Goal: Task Accomplishment & Management: Complete application form

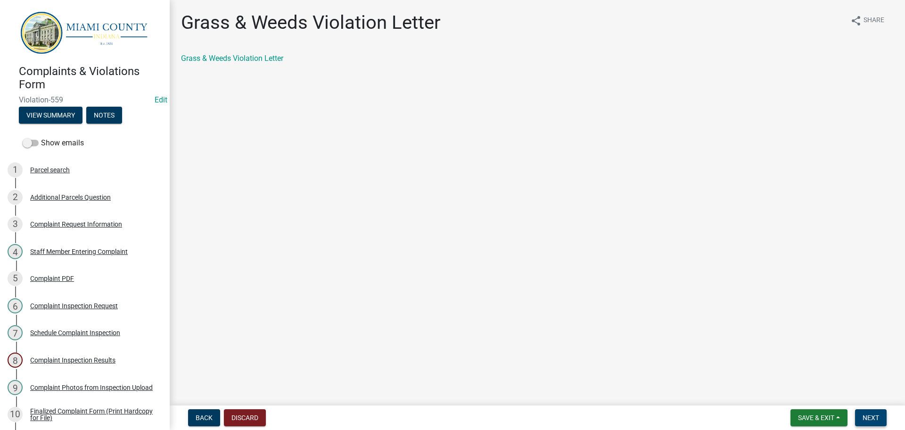
click at [881, 418] on button "Next" at bounding box center [871, 417] width 32 height 17
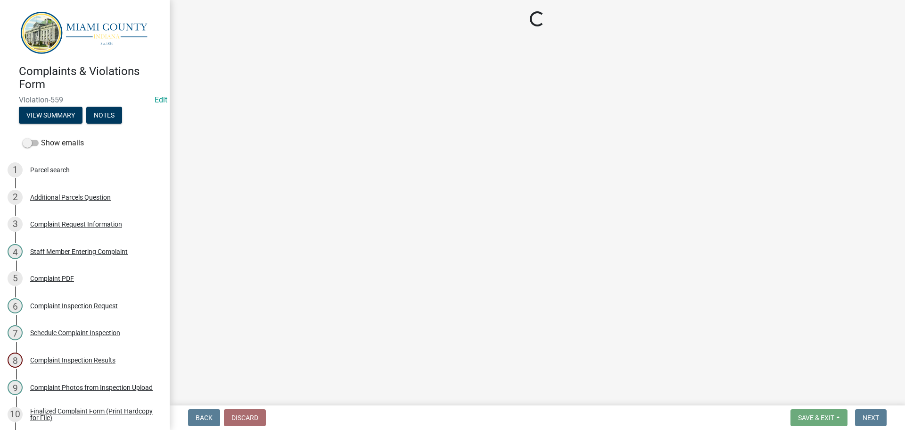
drag, startPoint x: 881, startPoint y: 418, endPoint x: 571, endPoint y: 363, distance: 314.7
click at [571, 363] on main "Loading..." at bounding box center [537, 200] width 735 height 401
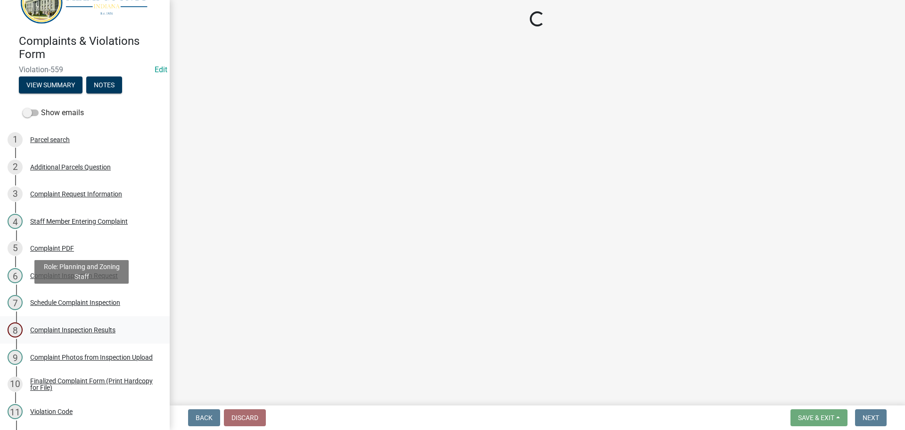
scroll to position [47, 0]
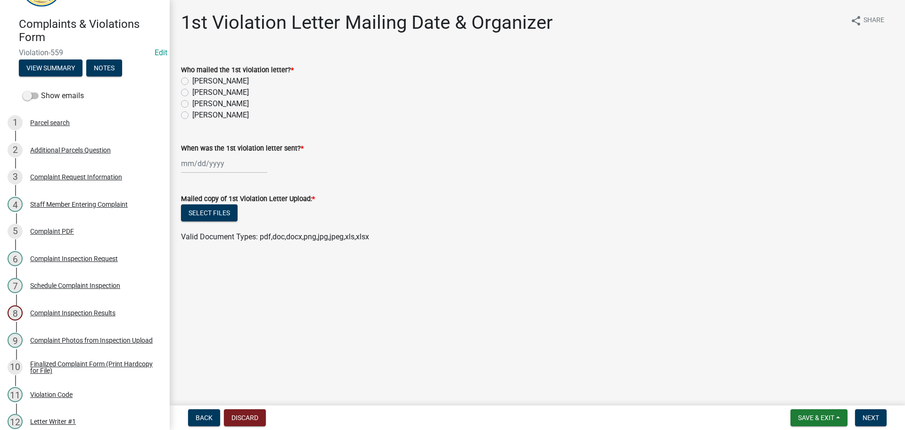
drag, startPoint x: 182, startPoint y: 104, endPoint x: 184, endPoint y: 156, distance: 51.9
click at [192, 105] on label "[PERSON_NAME]" at bounding box center [220, 103] width 57 height 11
click at [192, 104] on input "[PERSON_NAME]" at bounding box center [195, 101] width 6 height 6
radio input "true"
click at [192, 167] on div at bounding box center [224, 163] width 86 height 19
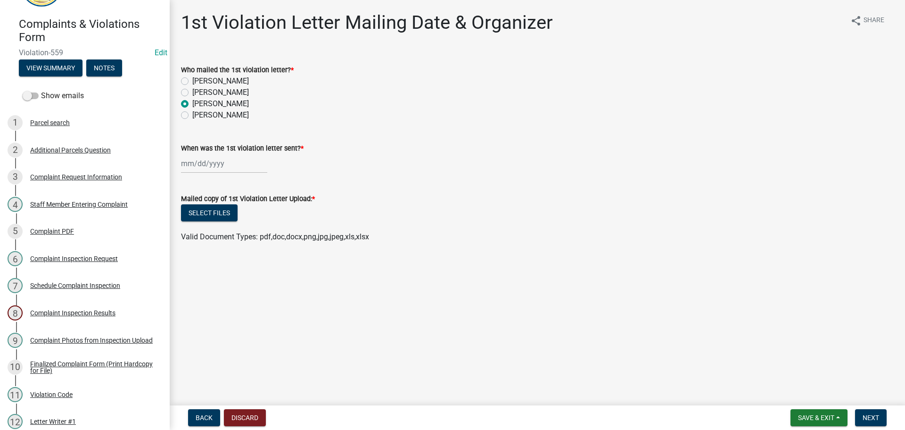
select select "9"
select select "2025"
click at [206, 230] on div "9" at bounding box center [205, 228] width 15 height 15
type input "[DATE]"
click at [213, 212] on button "Select files" at bounding box center [209, 212] width 57 height 17
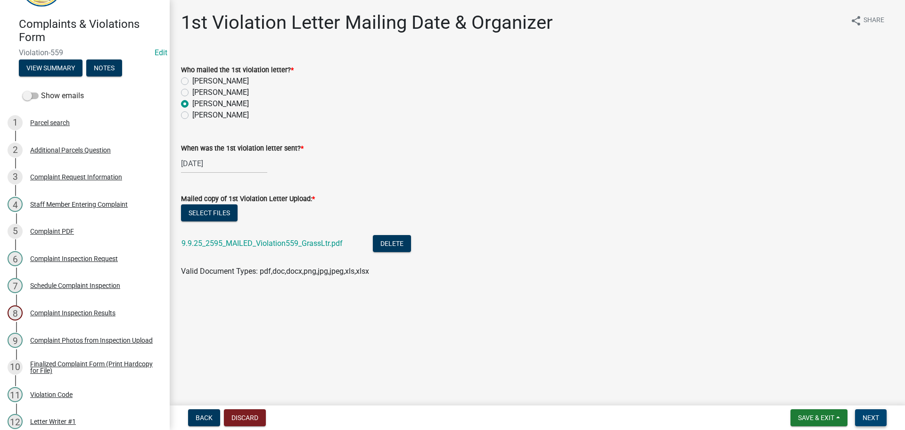
click at [879, 420] on span "Next" at bounding box center [871, 417] width 17 height 8
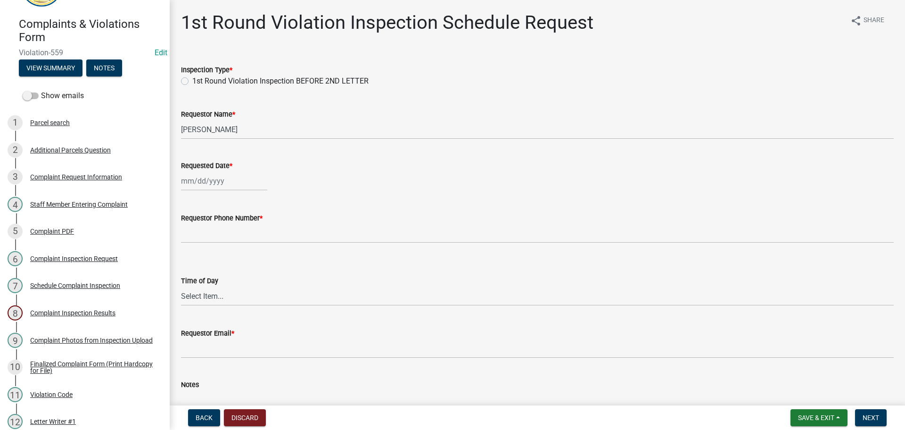
click at [192, 82] on label "1st Round Violation Inspection BEFORE 2ND LETTER" at bounding box center [280, 80] width 176 height 11
click at [192, 82] on input "1st Round Violation Inspection BEFORE 2ND LETTER" at bounding box center [195, 78] width 6 height 6
radio input "true"
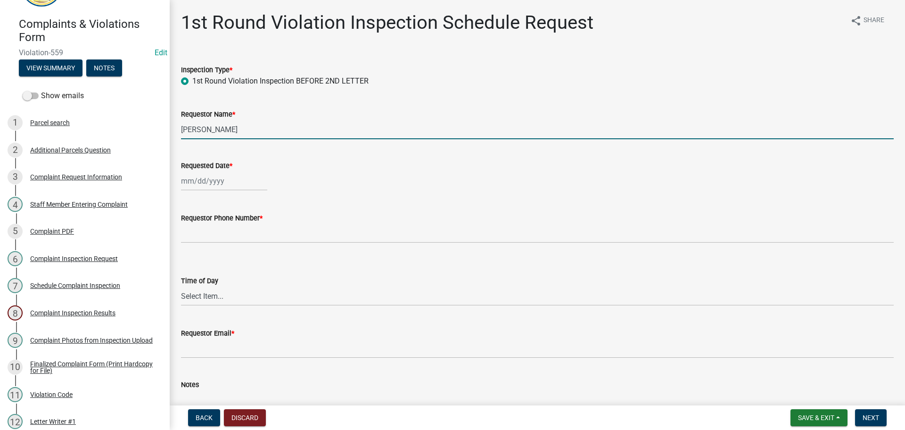
drag, startPoint x: 261, startPoint y: 127, endPoint x: 178, endPoint y: 128, distance: 83.0
click at [178, 128] on div "Requestor Name * [PERSON_NAME]" at bounding box center [537, 117] width 727 height 44
type input "[STREET_ADDRESS] Land Trust"
select select "9"
select select "2025"
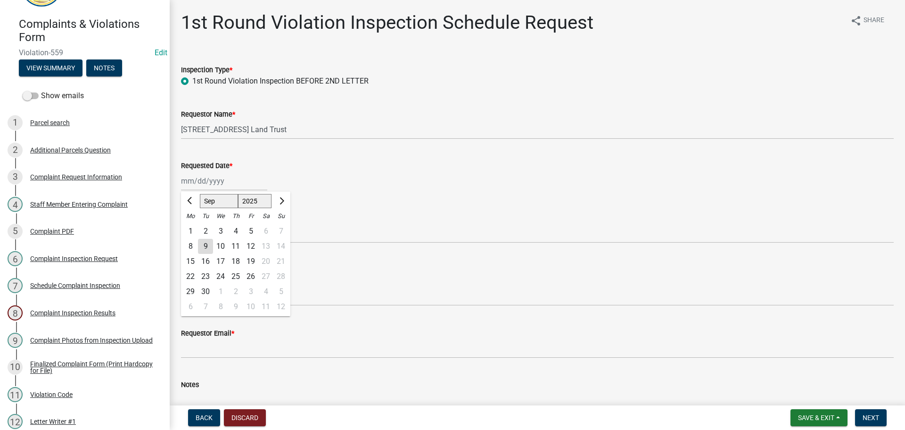
click at [234, 177] on div "[PERSON_NAME] Feb Mar Apr [PERSON_NAME][DATE] Oct Nov [DATE] 1526 1527 1528 152…" at bounding box center [224, 180] width 86 height 19
click at [225, 261] on div "17" at bounding box center [220, 261] width 15 height 15
type input "[DATE]"
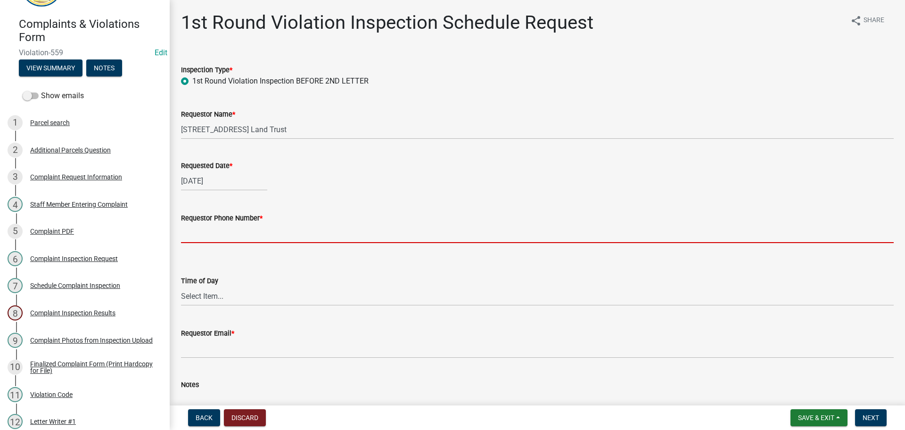
click at [227, 235] on input "Requestor Phone Number *" at bounding box center [537, 232] width 713 height 19
type input "000-000-0000"
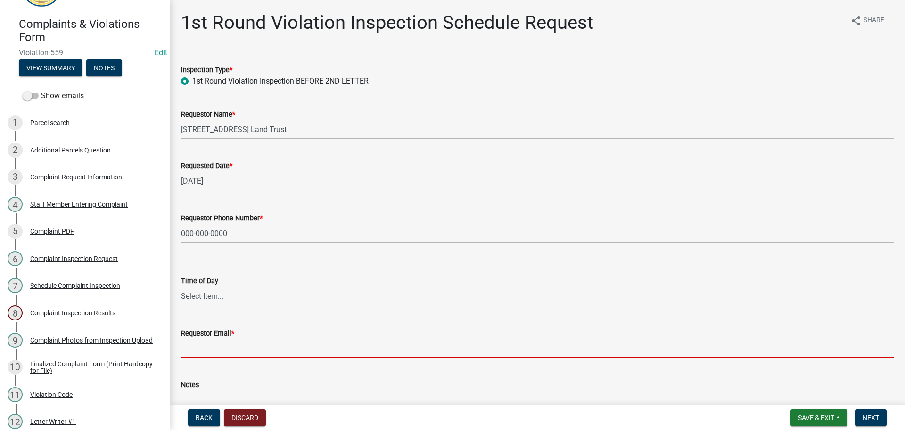
click at [217, 344] on input "Requestor Email *" at bounding box center [537, 348] width 713 height 19
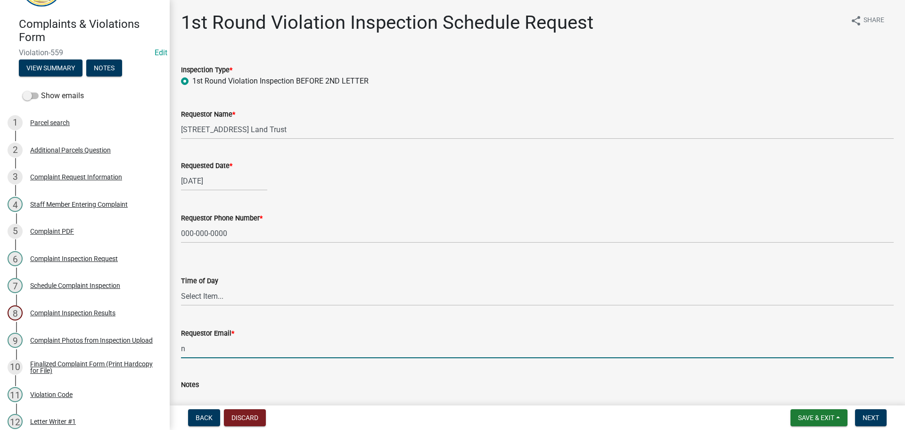
type input "[EMAIL_ADDRESS][DOMAIN_NAME]"
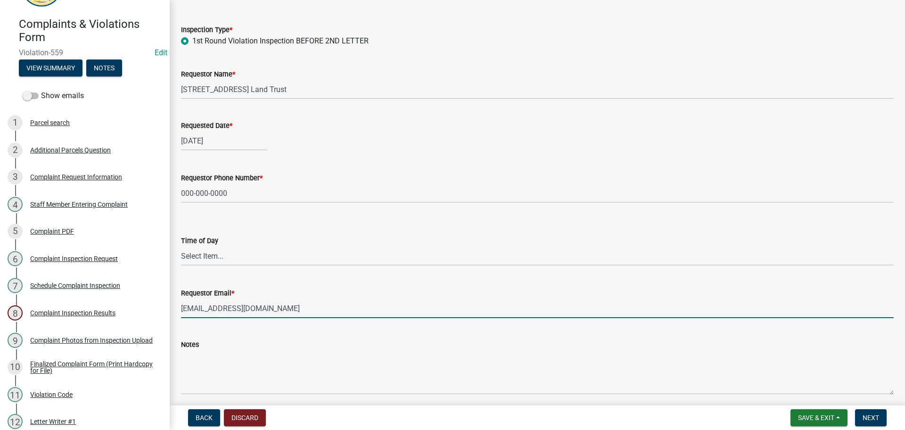
scroll to position [77, 0]
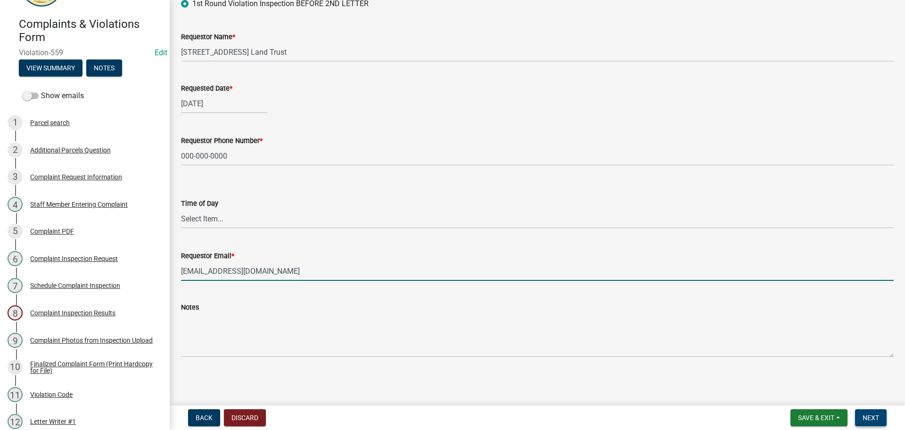
click at [866, 416] on span "Next" at bounding box center [871, 417] width 17 height 8
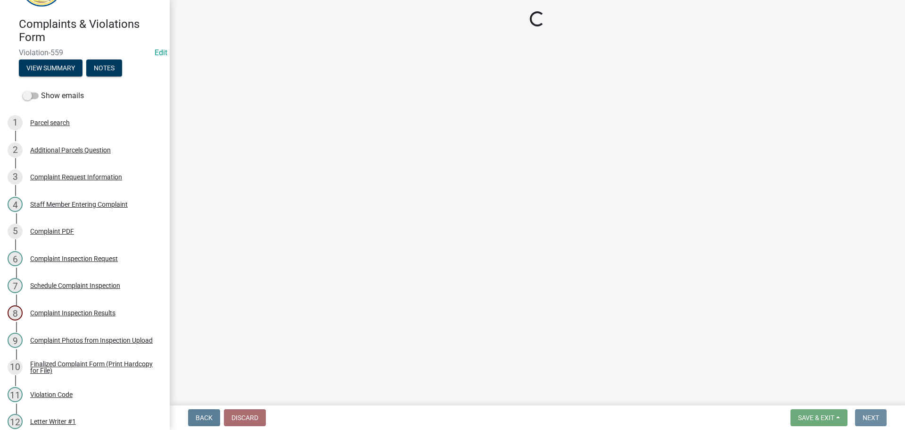
scroll to position [0, 0]
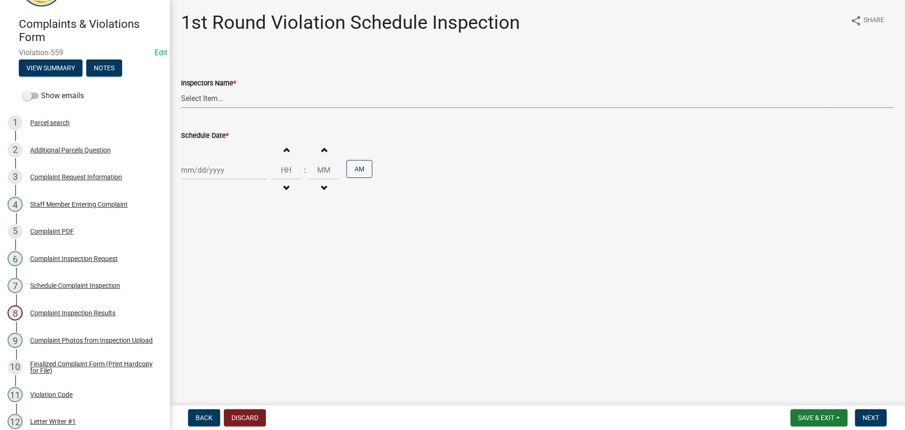
drag, startPoint x: 259, startPoint y: 99, endPoint x: 259, endPoint y: 103, distance: 4.7
click at [259, 99] on select "Select Item... bmthomas ([PERSON_NAME]) croser ([PERSON_NAME]) [PERSON_NAME] ([…" at bounding box center [537, 98] width 713 height 19
select select "0324ce59-dc13-463c-88f6-21718b6e040a"
click at [181, 89] on select "Select Item... bmthomas ([PERSON_NAME]) croser ([PERSON_NAME]) [PERSON_NAME] ([…" at bounding box center [537, 98] width 713 height 19
click at [218, 162] on div at bounding box center [224, 169] width 86 height 19
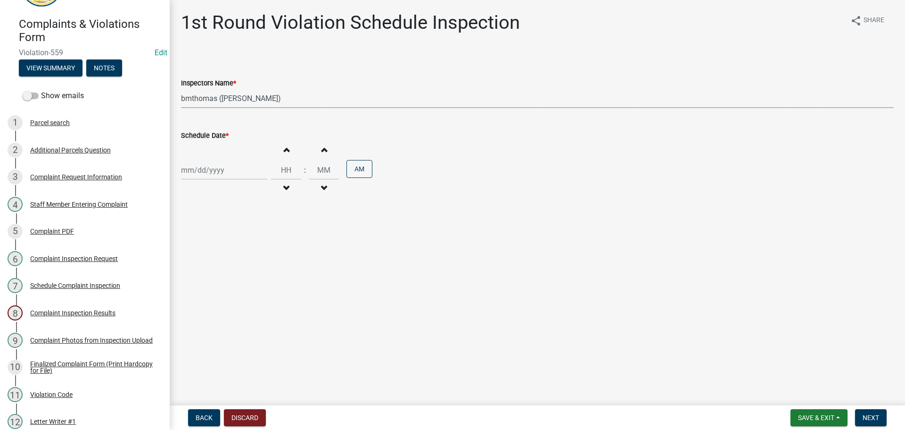
select select "9"
select select "2025"
drag, startPoint x: 218, startPoint y: 250, endPoint x: 223, endPoint y: 242, distance: 9.9
click at [219, 250] on div "17" at bounding box center [220, 250] width 15 height 15
type input "[DATE]"
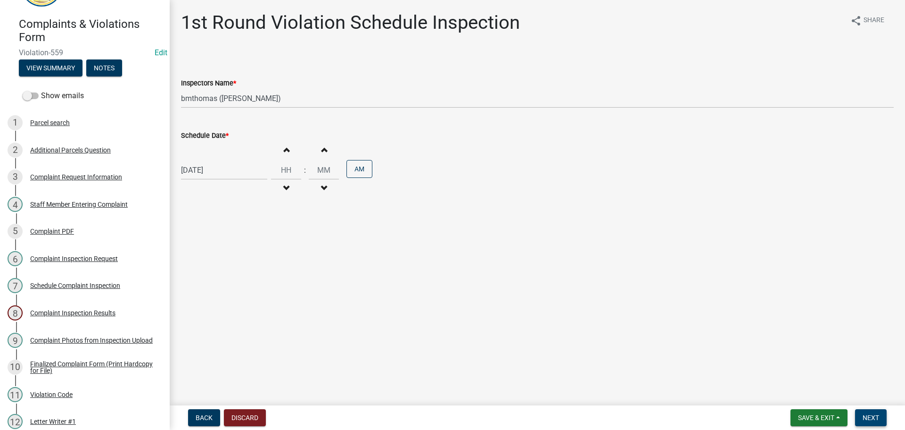
click at [871, 419] on span "Next" at bounding box center [871, 417] width 17 height 8
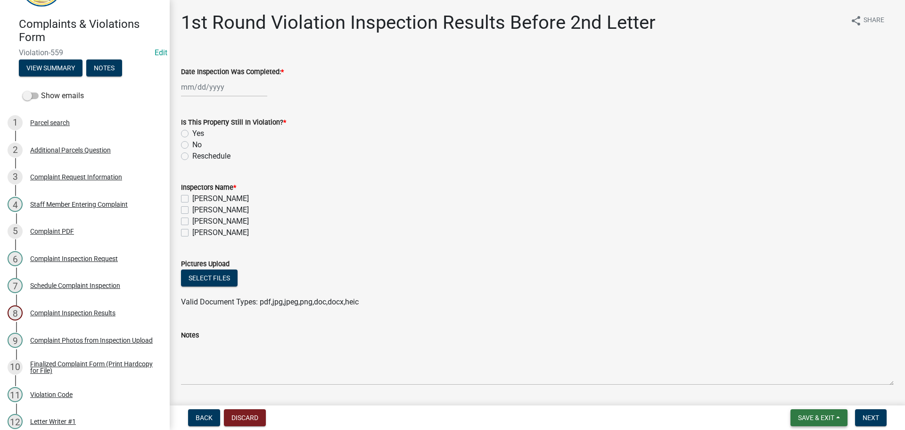
click at [818, 421] on button "Save & Exit" at bounding box center [819, 417] width 57 height 17
click at [800, 394] on button "Save & Exit" at bounding box center [809, 392] width 75 height 23
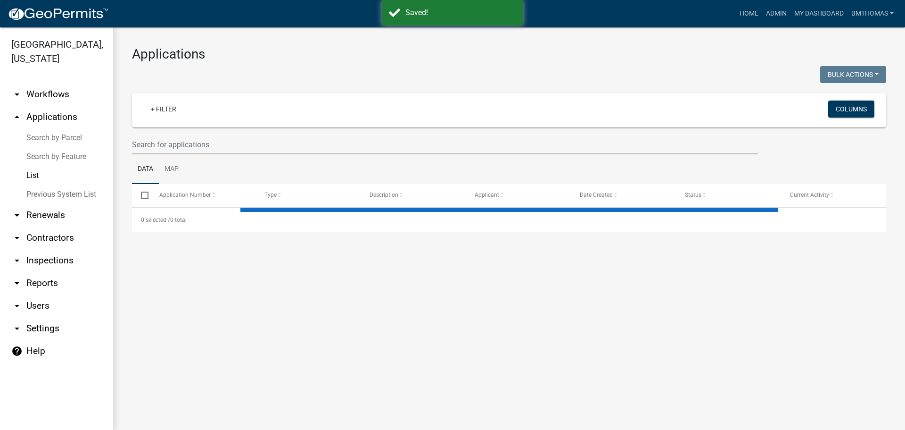
select select "3: 100"
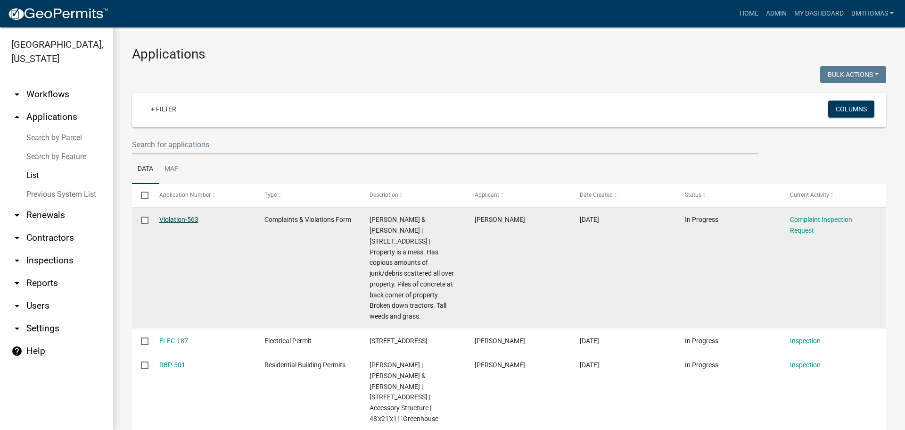
click at [173, 220] on link "Violation-563" at bounding box center [178, 219] width 39 height 8
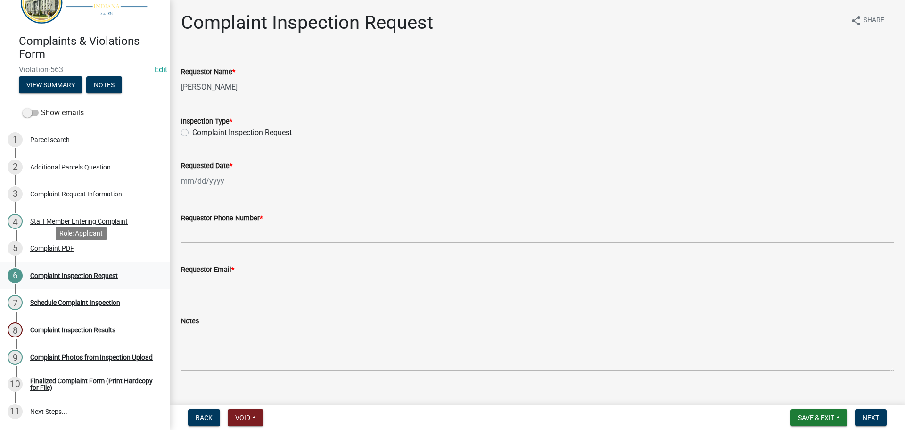
scroll to position [47, 0]
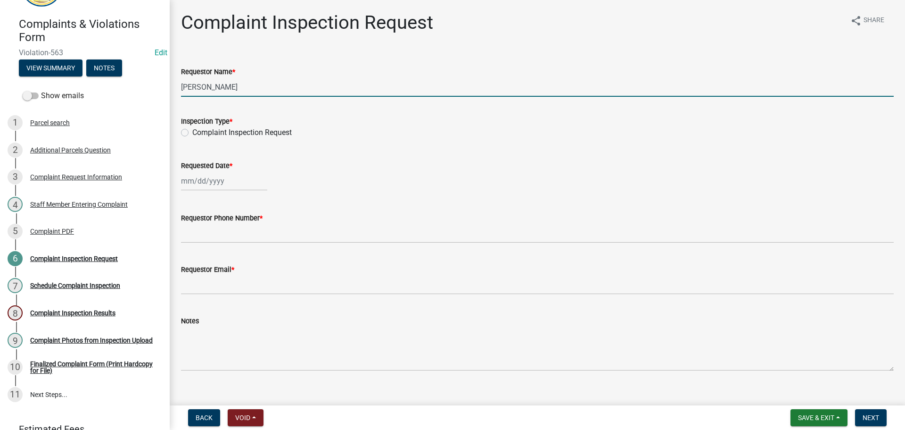
drag, startPoint x: 208, startPoint y: 89, endPoint x: 170, endPoint y: 94, distance: 38.5
click at [170, 93] on div "Complaint Inspection Request share Share Requestor Name * [PERSON_NAME] Inspect…" at bounding box center [537, 198] width 735 height 375
type input "Jo"
click at [59, 175] on div "Complaint Request Information" at bounding box center [76, 176] width 92 height 7
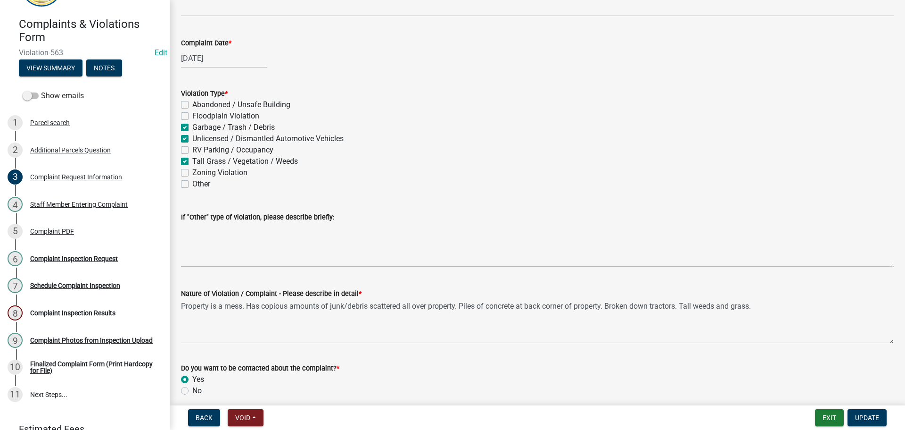
scroll to position [471, 0]
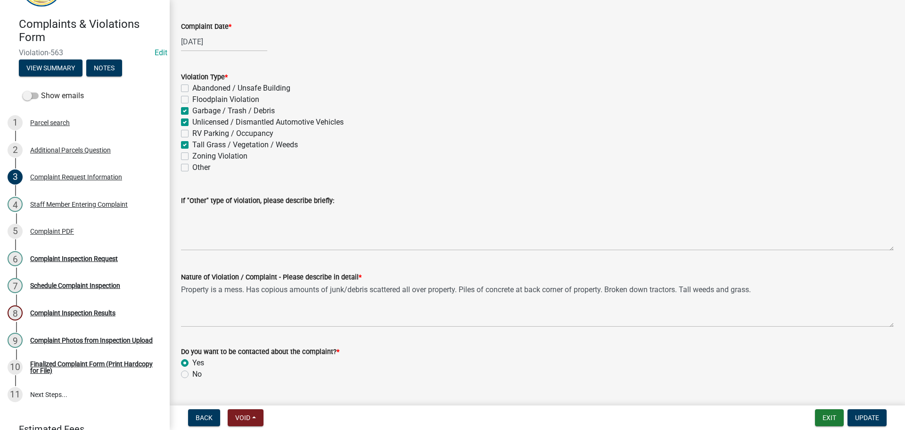
click at [87, 257] on div "Complaint Inspection Request" at bounding box center [74, 258] width 88 height 7
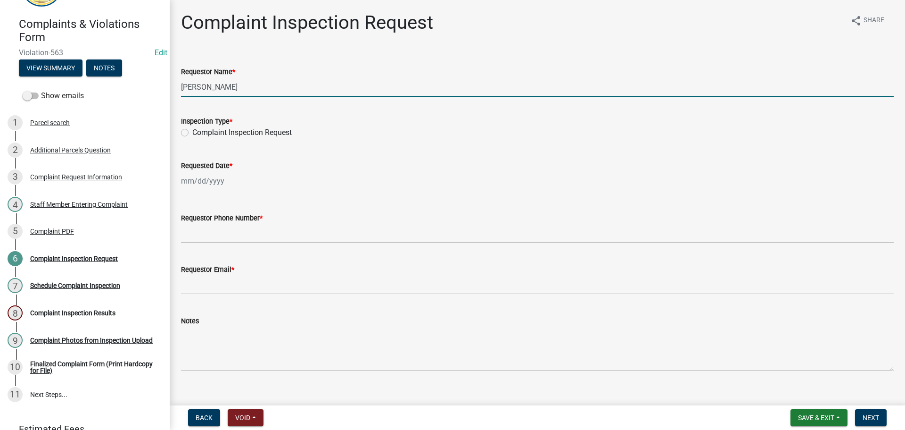
drag, startPoint x: 192, startPoint y: 88, endPoint x: 173, endPoint y: 87, distance: 18.4
click at [173, 87] on div "Complaint Inspection Request share Share Requestor Name * [PERSON_NAME] Inspect…" at bounding box center [537, 198] width 735 height 375
type input "[PERSON_NAME] & [PERSON_NAME]"
click at [192, 135] on label "Complaint Inspection Request" at bounding box center [241, 132] width 99 height 11
click at [192, 133] on input "Complaint Inspection Request" at bounding box center [195, 130] width 6 height 6
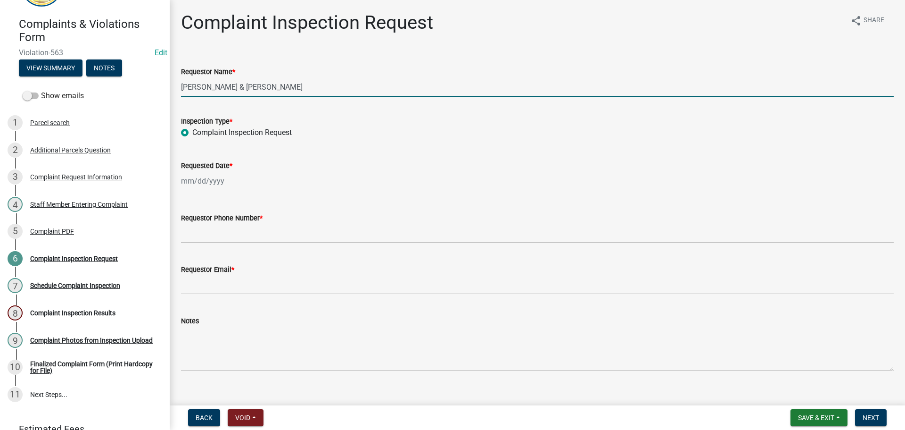
radio input "true"
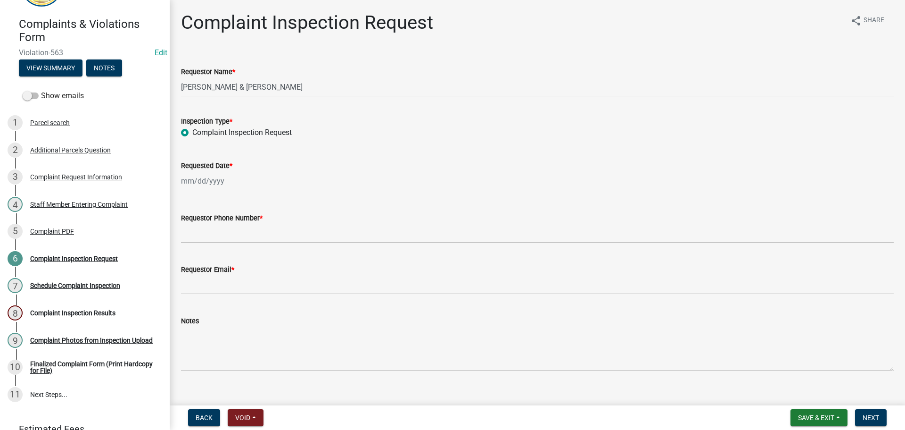
select select "9"
select select "2025"
click at [216, 183] on div "[PERSON_NAME] Feb Mar Apr [PERSON_NAME][DATE] Oct Nov [DATE] 1526 1527 1528 152…" at bounding box center [224, 180] width 86 height 19
click at [255, 246] on div "12" at bounding box center [250, 246] width 15 height 15
type input "[DATE]"
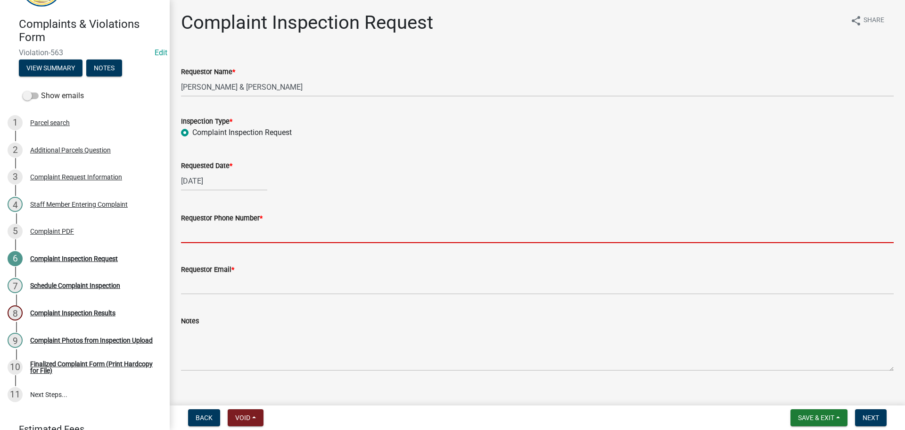
click at [222, 237] on input "Requestor Phone Number *" at bounding box center [537, 232] width 713 height 19
type input "000-000-0000"
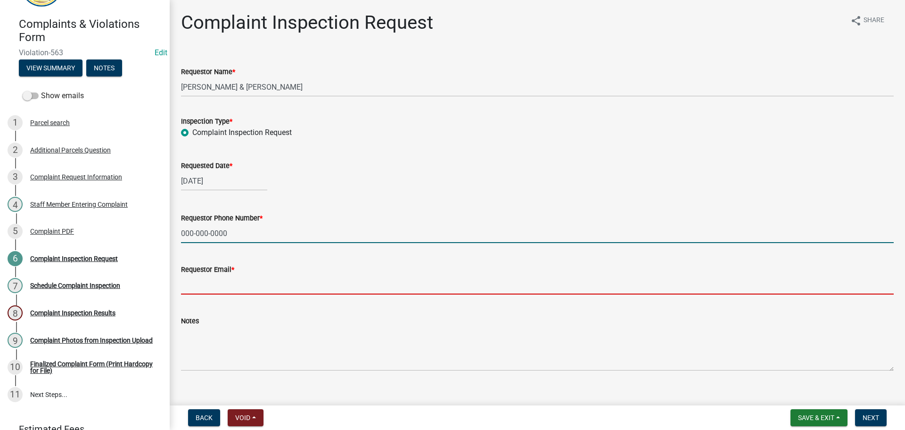
click at [225, 291] on input "Requestor Email *" at bounding box center [537, 284] width 713 height 19
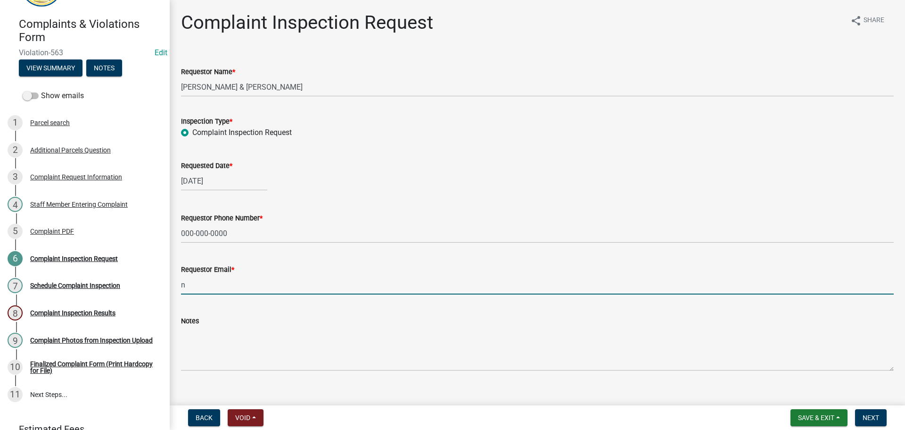
type input "[EMAIL_ADDRESS][DOMAIN_NAME]"
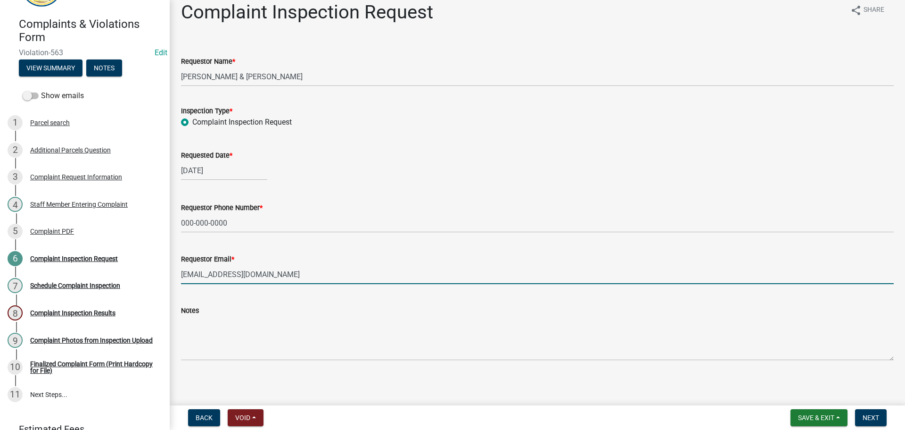
scroll to position [14, 0]
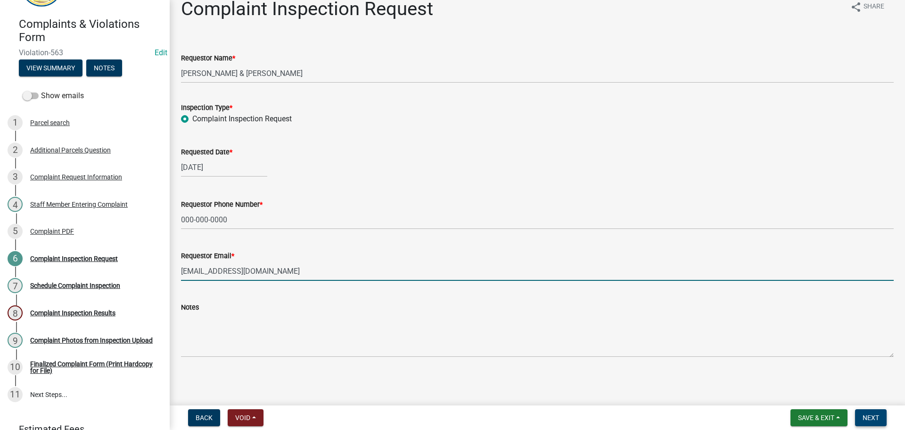
click at [870, 421] on span "Next" at bounding box center [871, 417] width 17 height 8
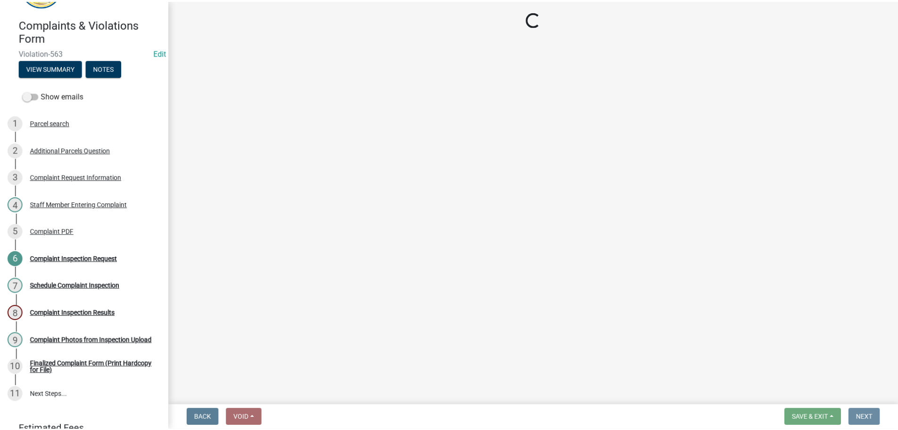
scroll to position [0, 0]
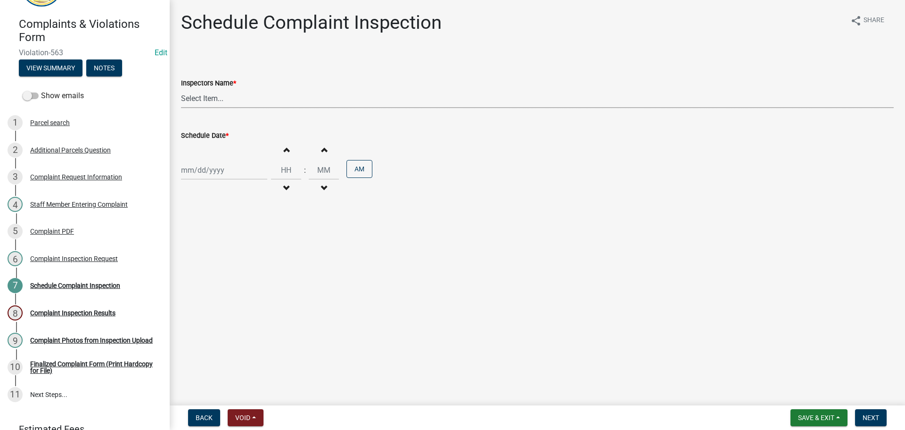
click at [226, 99] on select "Select Item... bmthomas ([PERSON_NAME]) croser ([PERSON_NAME]) [PERSON_NAME] ([…" at bounding box center [537, 98] width 713 height 19
select select "0324ce59-dc13-463c-88f6-21718b6e040a"
click at [181, 89] on select "Select Item... bmthomas ([PERSON_NAME]) croser ([PERSON_NAME]) [PERSON_NAME] ([…" at bounding box center [537, 98] width 713 height 19
click at [220, 167] on div at bounding box center [224, 169] width 86 height 19
select select "9"
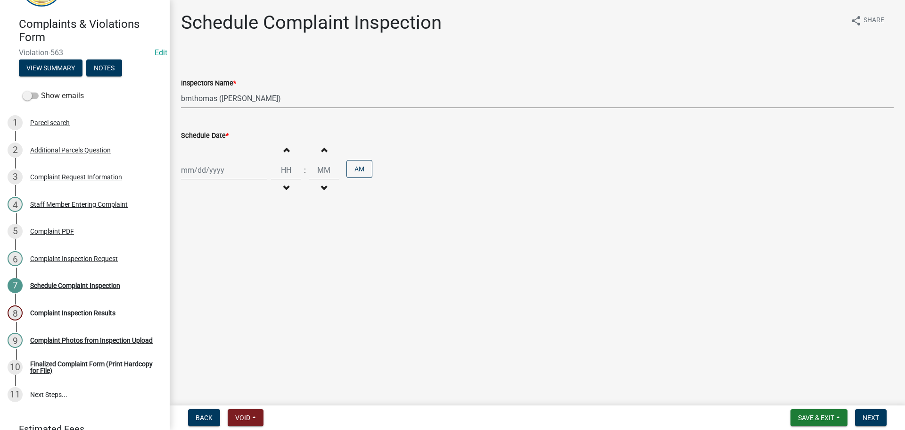
select select "2025"
click at [252, 236] on div "12" at bounding box center [250, 235] width 15 height 15
type input "[DATE]"
click at [880, 419] on button "Next" at bounding box center [871, 417] width 32 height 17
click at [324, 149] on button "Increment minutes" at bounding box center [324, 149] width 20 height 17
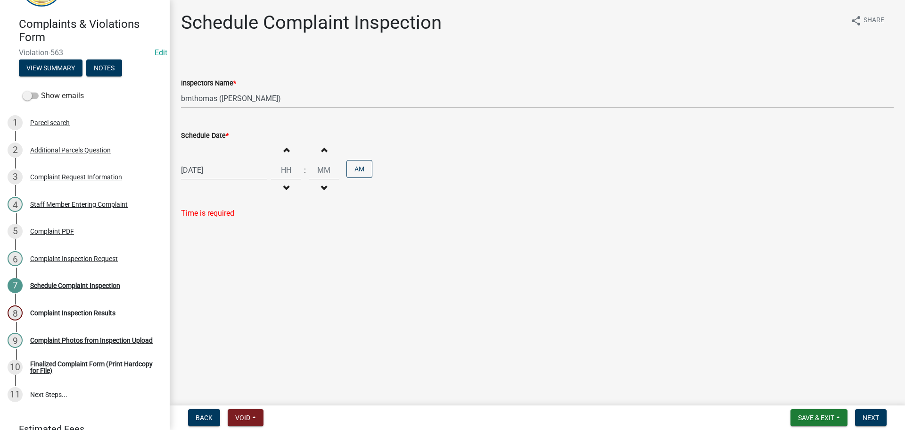
type input "12"
type input "01"
click at [869, 415] on span "Next" at bounding box center [871, 417] width 17 height 8
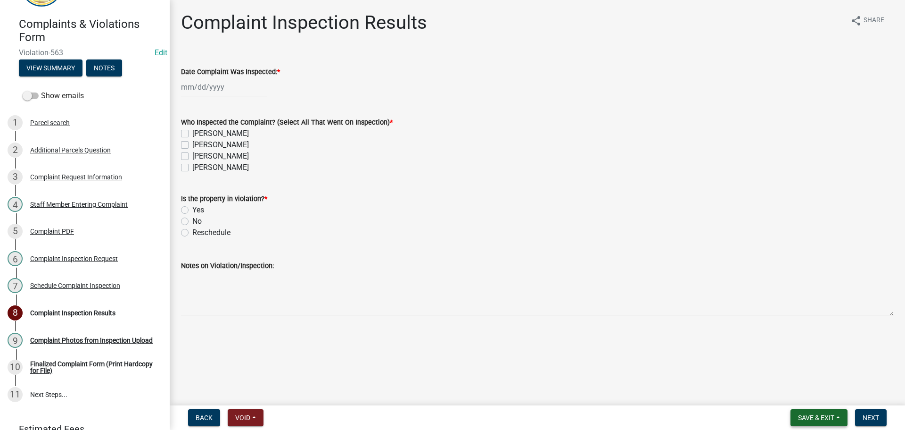
click at [804, 421] on span "Save & Exit" at bounding box center [816, 417] width 36 height 8
click at [792, 393] on button "Save & Exit" at bounding box center [809, 392] width 75 height 23
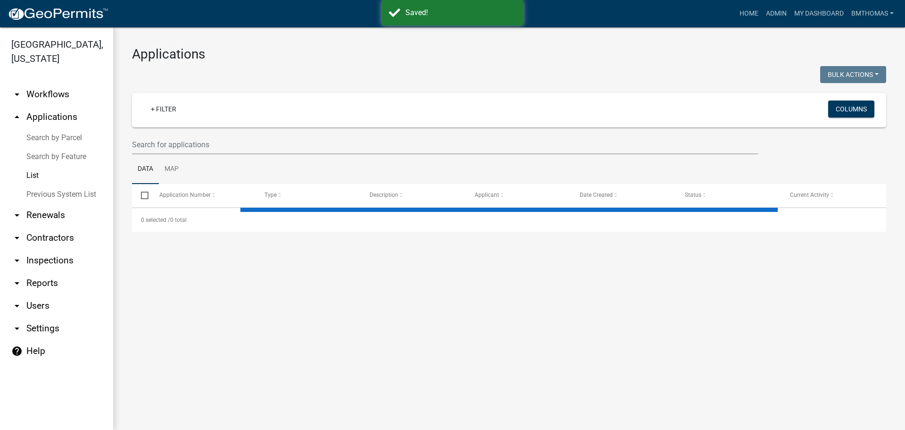
select select "3: 100"
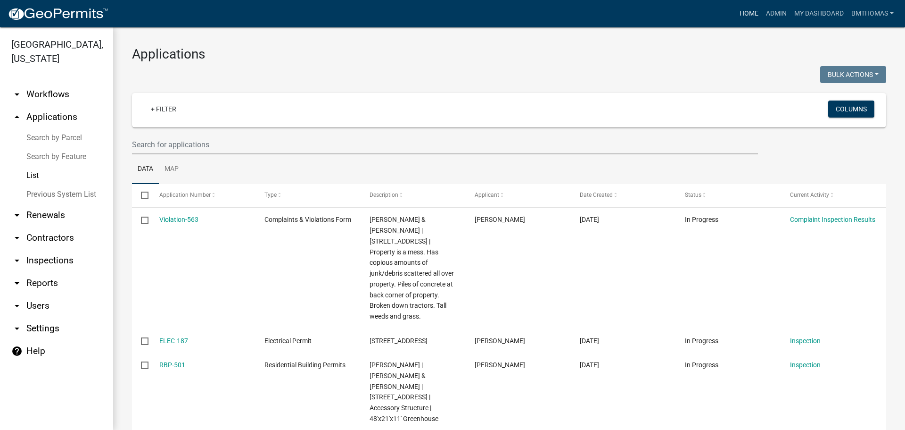
click at [750, 16] on link "Home" at bounding box center [749, 14] width 26 height 18
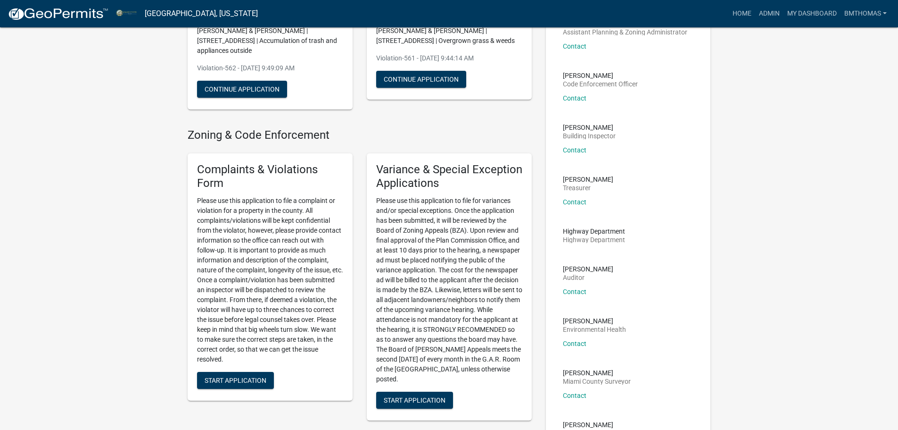
scroll to position [141, 0]
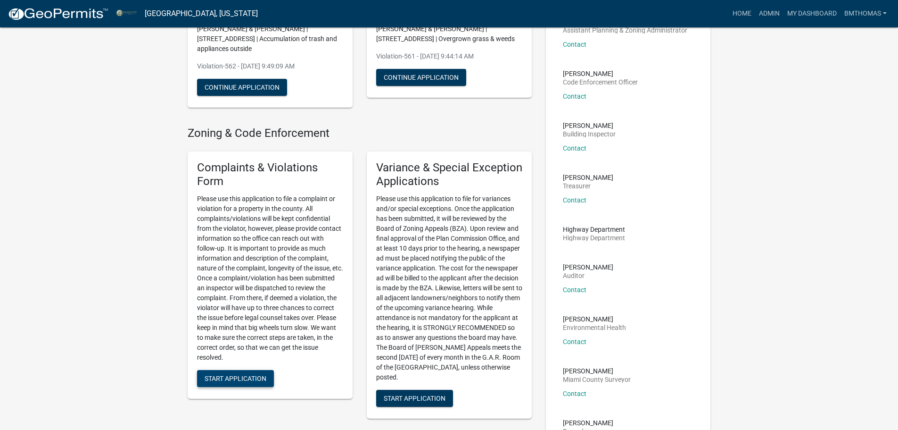
click at [242, 380] on span "Start Application" at bounding box center [236, 378] width 62 height 8
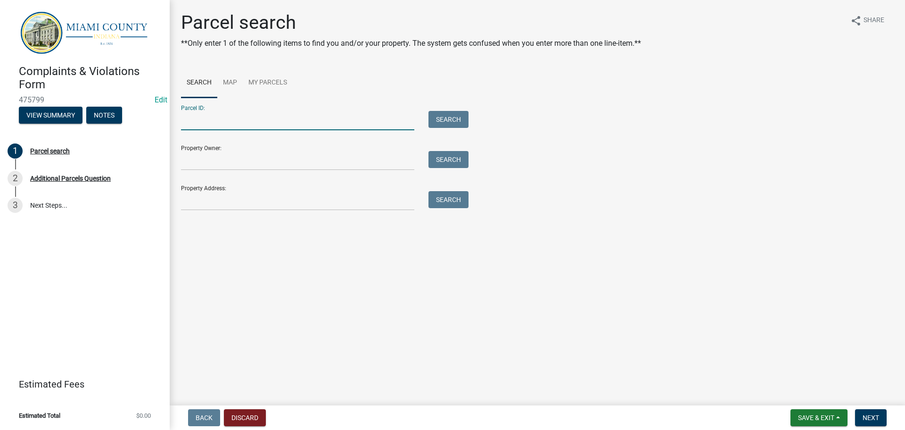
click at [256, 124] on input "Parcel ID:" at bounding box center [297, 120] width 233 height 19
paste input "52-10-26-201-154.000-017"
type input "52-10-26-201-154.000-017"
click at [444, 119] on button "Search" at bounding box center [449, 119] width 40 height 17
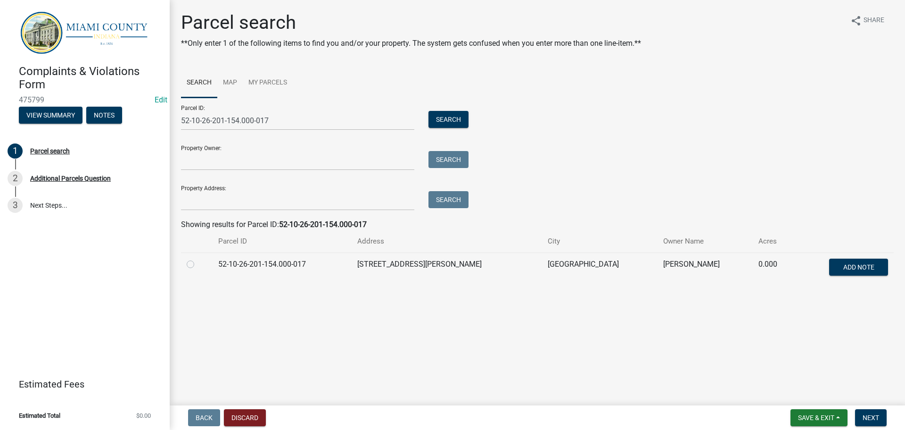
click at [198, 258] on label at bounding box center [198, 258] width 0 height 0
click at [198, 261] on input "radio" at bounding box center [201, 261] width 6 height 6
radio input "true"
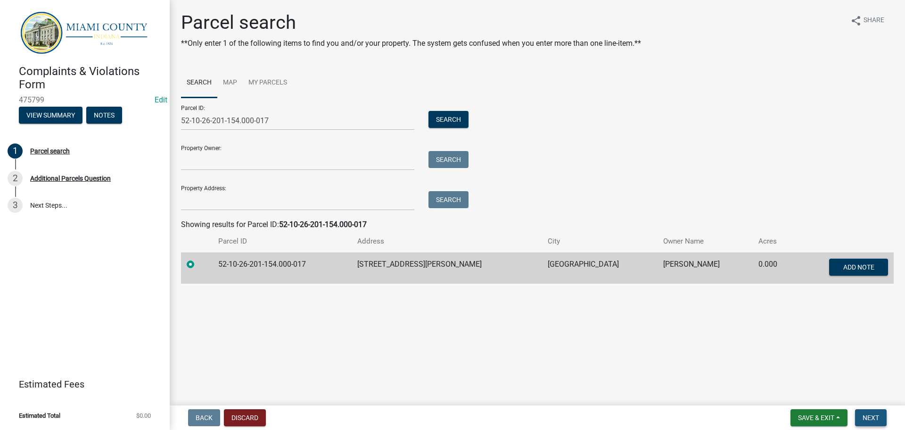
click at [872, 411] on button "Next" at bounding box center [871, 417] width 32 height 17
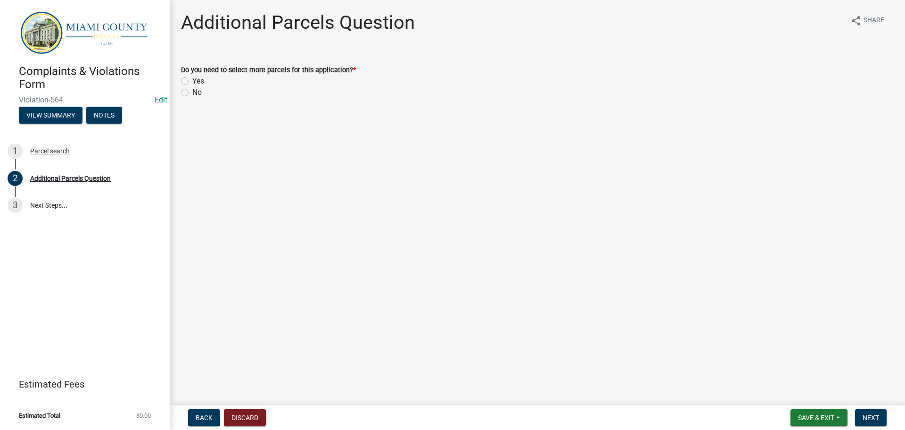
click at [192, 92] on label "No" at bounding box center [196, 92] width 9 height 11
click at [192, 92] on input "No" at bounding box center [195, 90] width 6 height 6
radio input "true"
click at [874, 414] on span "Next" at bounding box center [871, 417] width 17 height 8
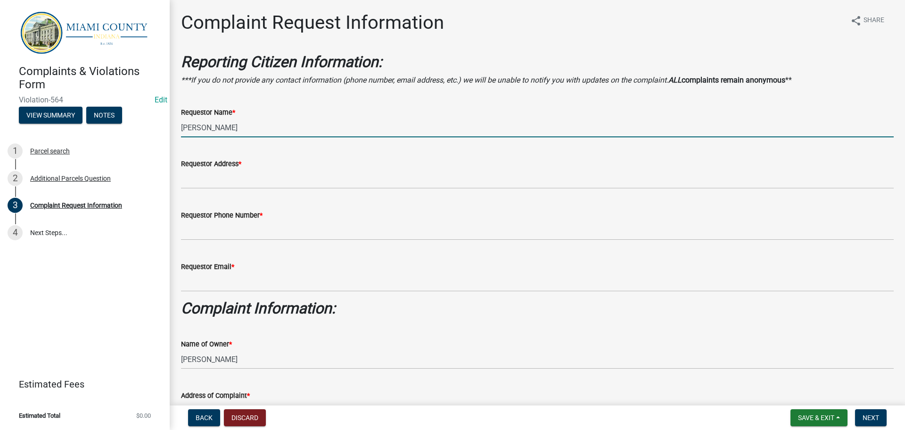
drag, startPoint x: 250, startPoint y: 130, endPoint x: 128, endPoint y: 130, distance: 121.6
click at [128, 130] on div "Complaints & Violations Form Violation-564 Edit View Summary Notes 1 Parcel sea…" at bounding box center [452, 215] width 905 height 430
type input "Annonynous"
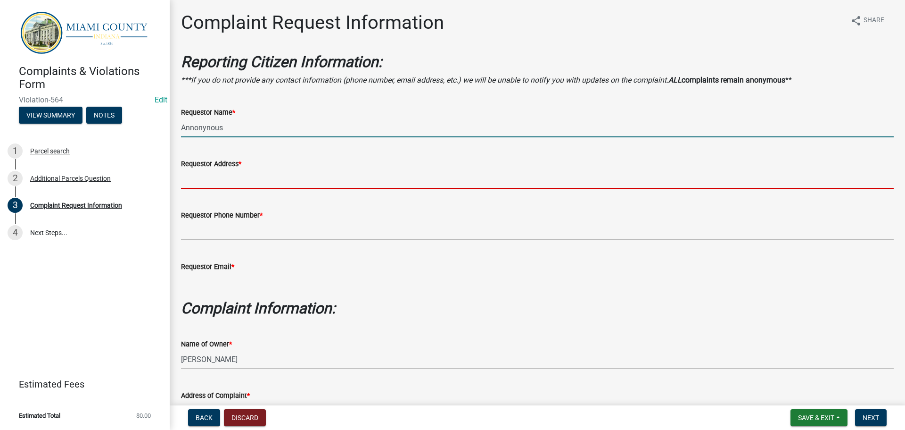
click at [241, 181] on input "Requestor Address *" at bounding box center [537, 178] width 713 height 19
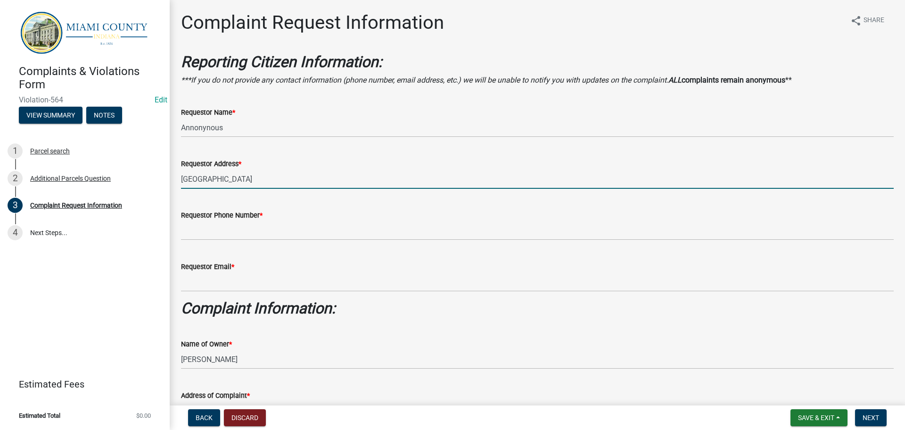
type input "[GEOGRAPHIC_DATA]"
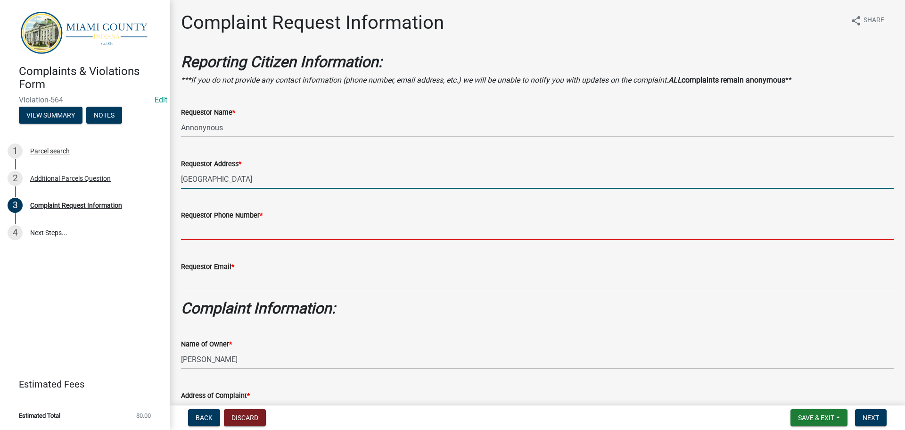
click at [230, 229] on input "Requestor Phone Number *" at bounding box center [537, 230] width 713 height 19
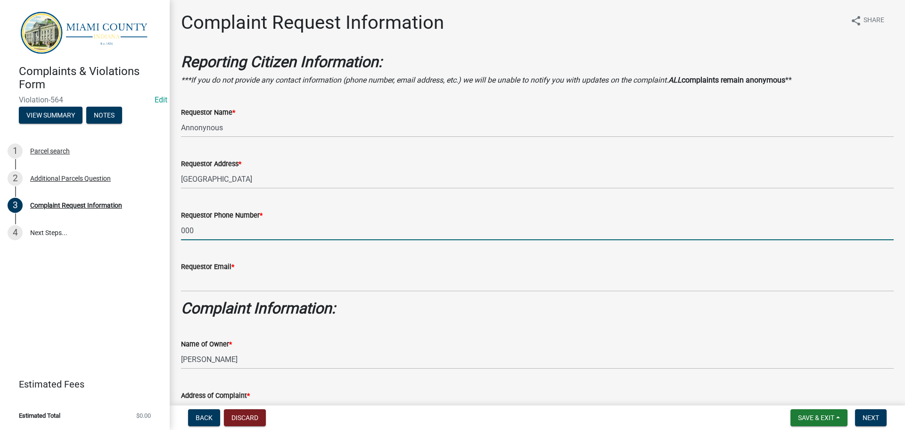
type input "000-000-0000"
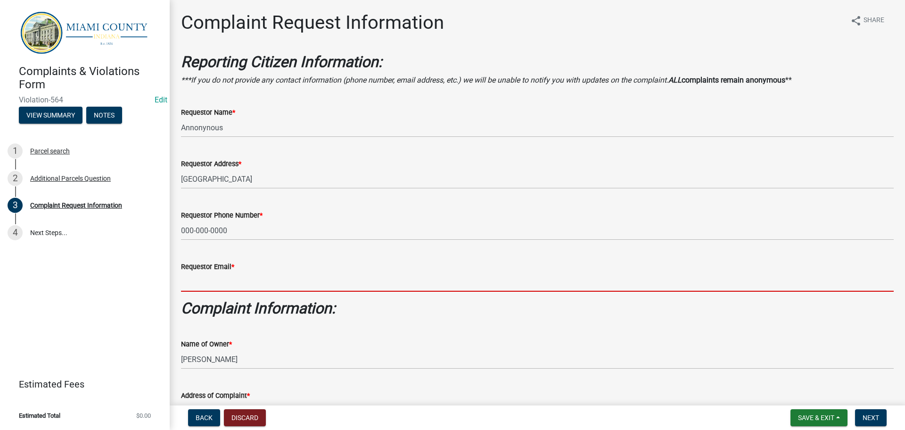
click at [215, 290] on input "Requestor Email *" at bounding box center [537, 281] width 713 height 19
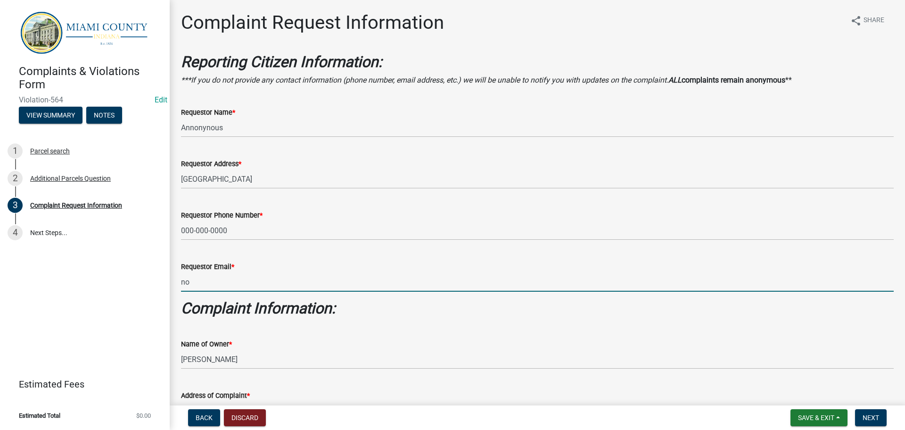
type input "[EMAIL_ADDRESS][DOMAIN_NAME]"
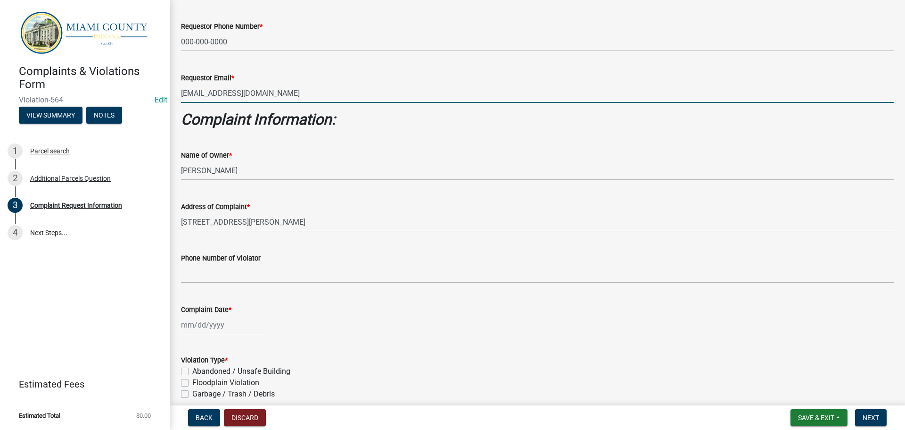
scroll to position [236, 0]
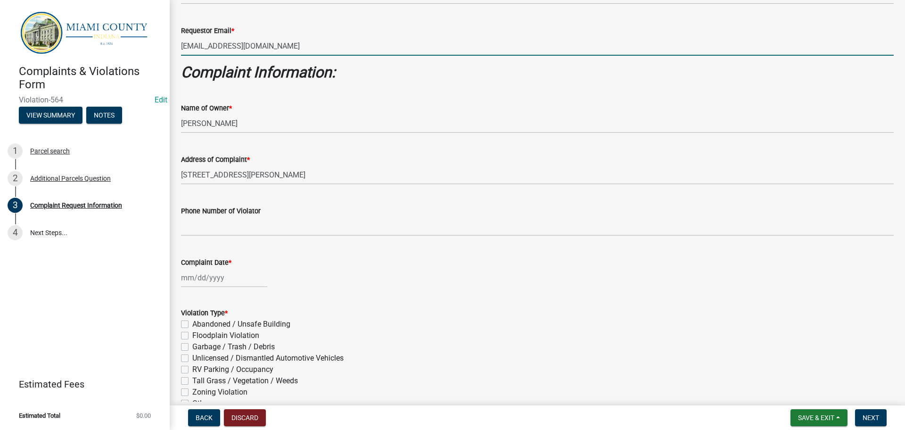
click at [207, 277] on div at bounding box center [224, 277] width 86 height 19
select select "9"
select select "2025"
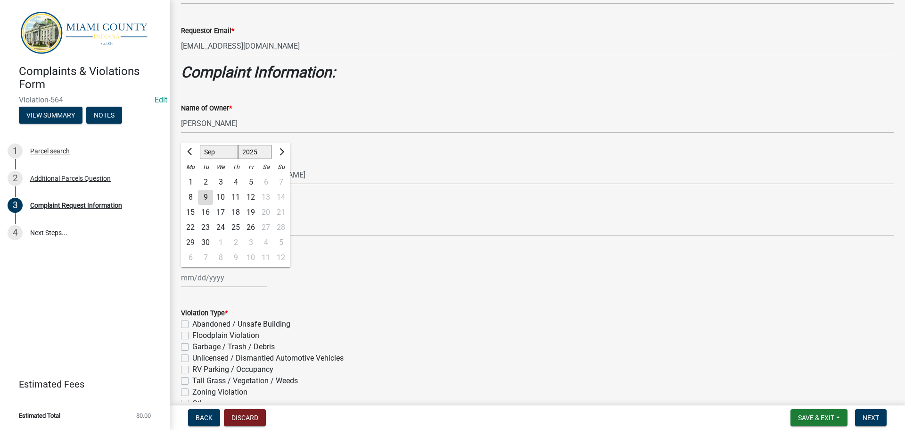
click at [193, 195] on div "8" at bounding box center [190, 197] width 15 height 15
type input "[DATE]"
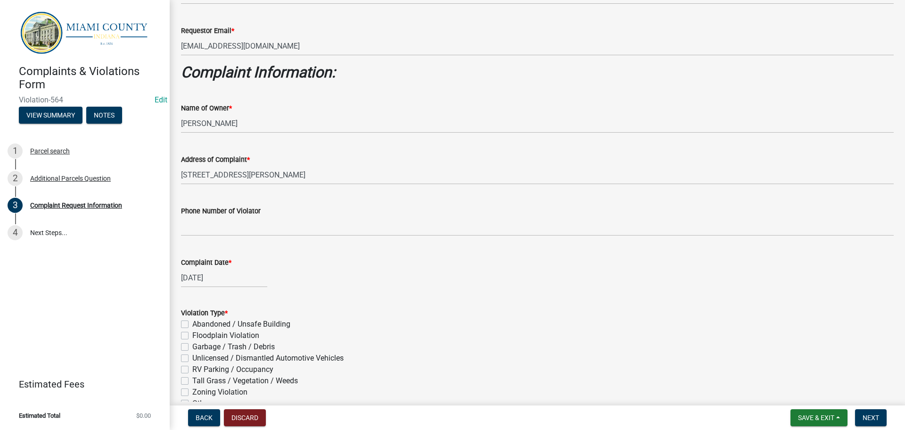
scroll to position [283, 0]
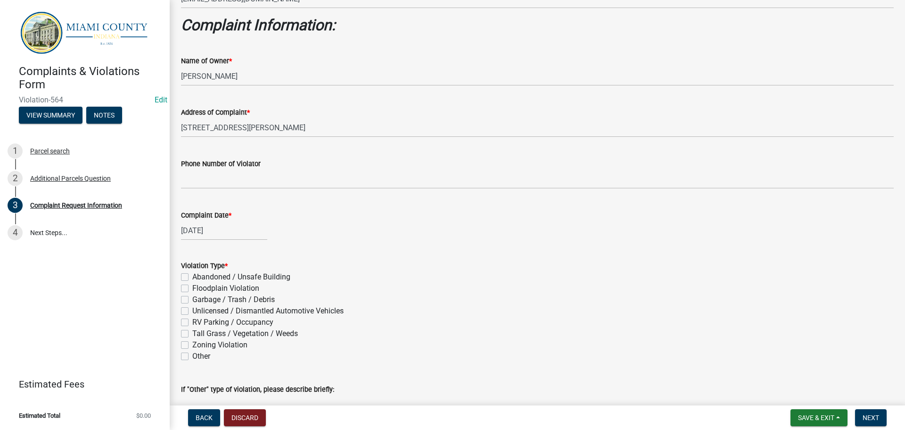
click at [192, 333] on label "Tall Grass / Vegetation / Weeds" at bounding box center [245, 333] width 106 height 11
click at [192, 333] on input "Tall Grass / Vegetation / Weeds" at bounding box center [195, 331] width 6 height 6
checkbox input "true"
checkbox input "false"
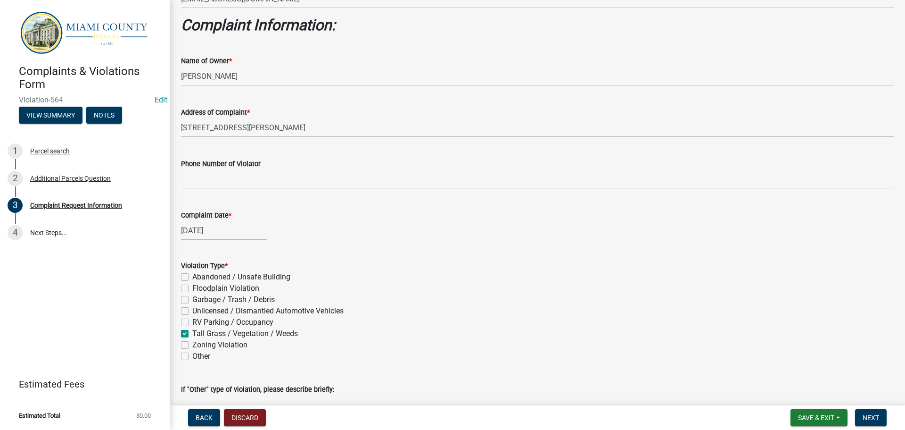
checkbox input "false"
checkbox input "true"
checkbox input "false"
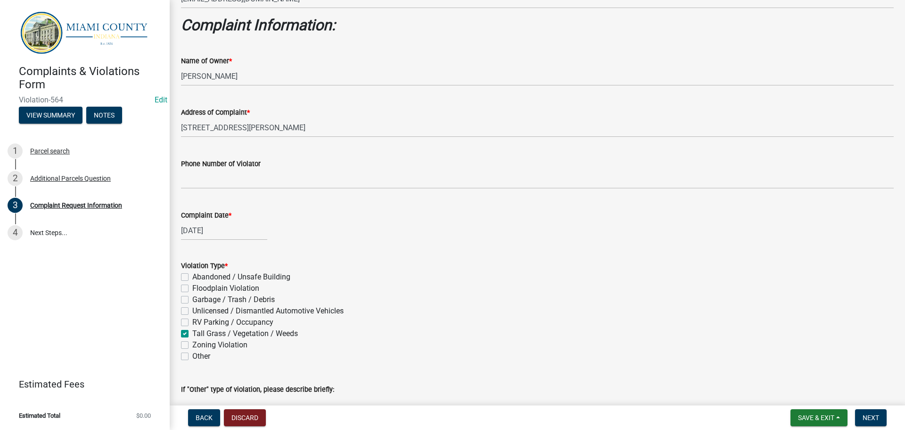
checkbox input "false"
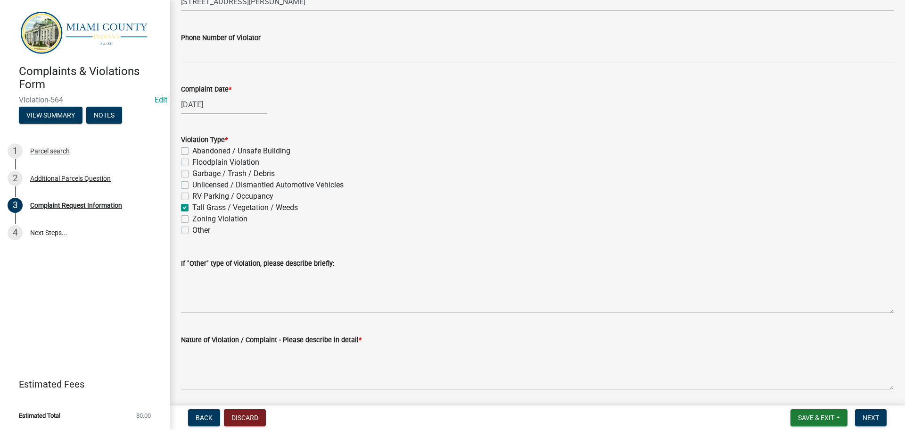
scroll to position [424, 0]
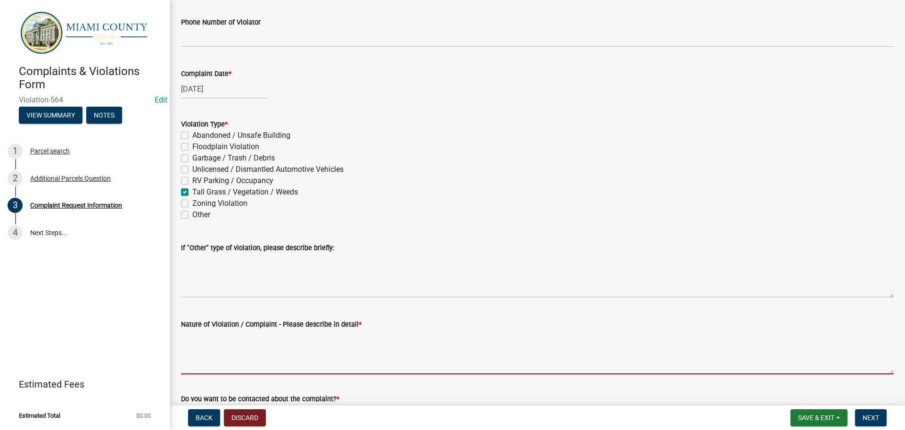
click at [223, 348] on textarea "Nature of Violation / Complaint - Please describe in detail *" at bounding box center [537, 352] width 713 height 44
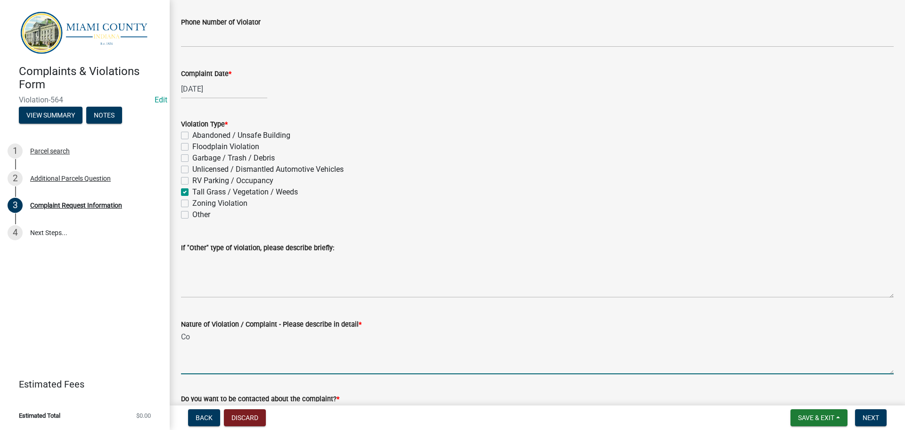
type textarea "C"
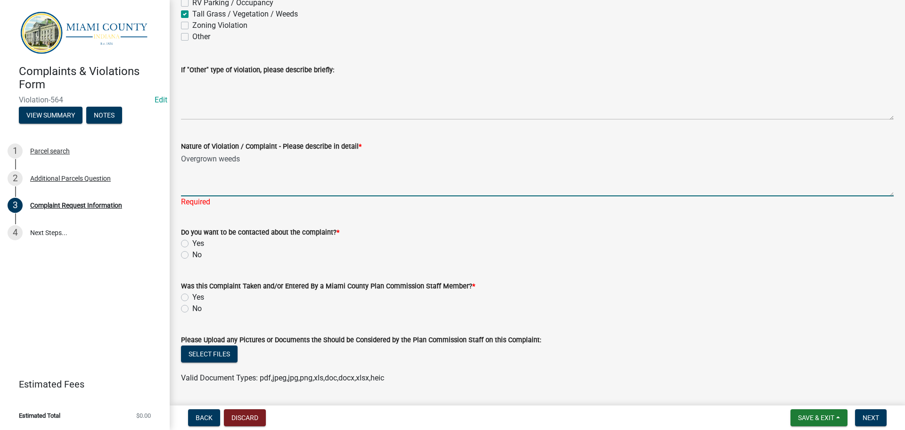
scroll to position [613, 0]
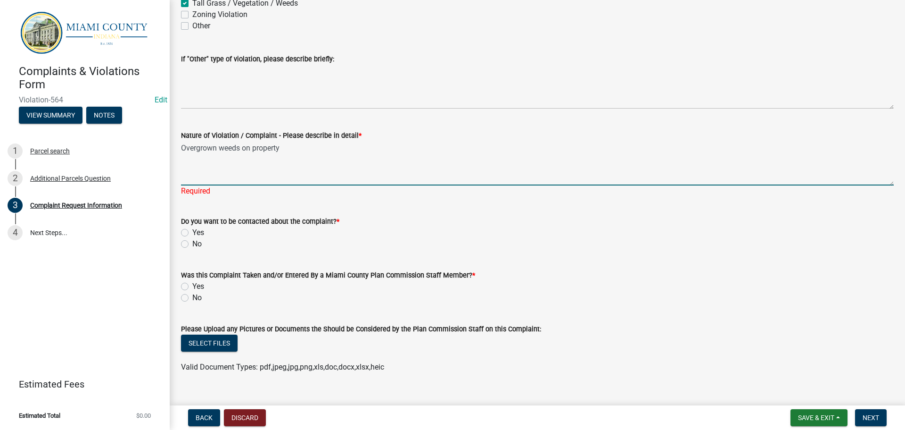
type textarea "Overgrown weeds on property"
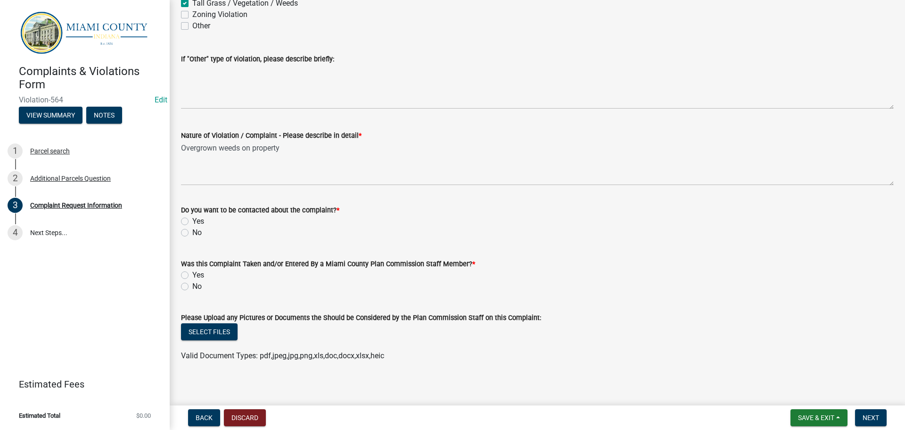
click at [192, 230] on label "No" at bounding box center [196, 232] width 9 height 11
click at [192, 230] on input "No" at bounding box center [195, 230] width 6 height 6
radio input "true"
click at [192, 273] on label "Yes" at bounding box center [198, 274] width 12 height 11
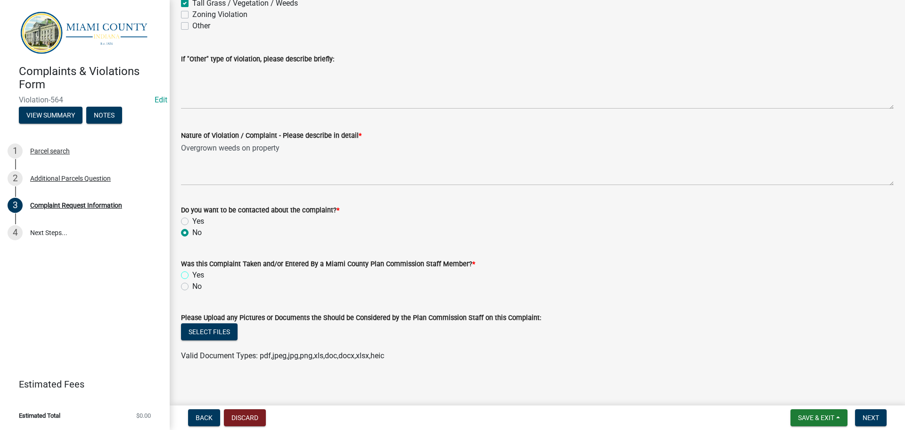
click at [192, 273] on input "Yes" at bounding box center [195, 272] width 6 height 6
radio input "true"
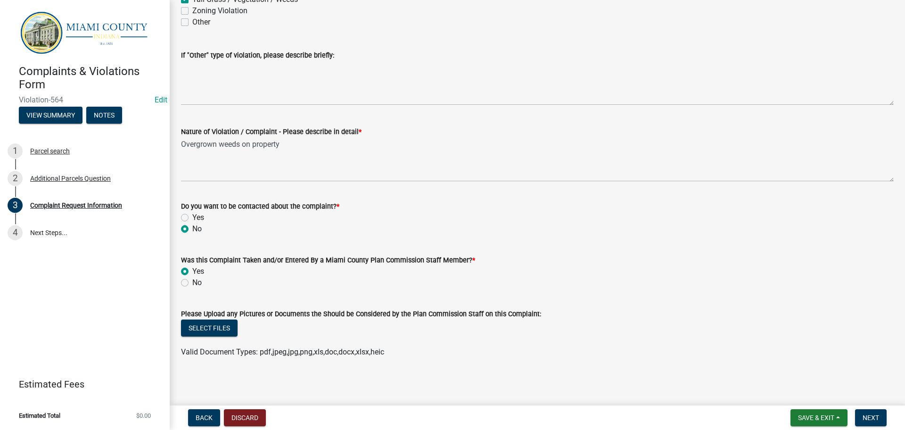
scroll to position [618, 0]
click at [866, 416] on span "Next" at bounding box center [871, 417] width 17 height 8
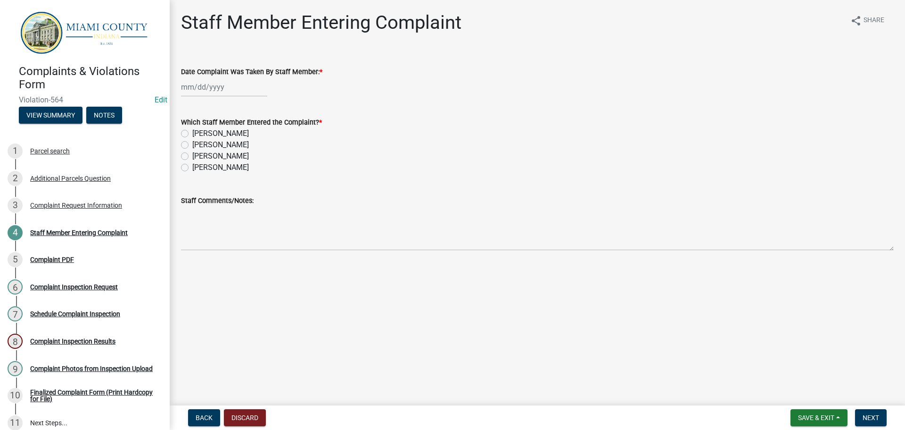
click at [228, 84] on div at bounding box center [224, 86] width 86 height 19
select select "9"
select select "2025"
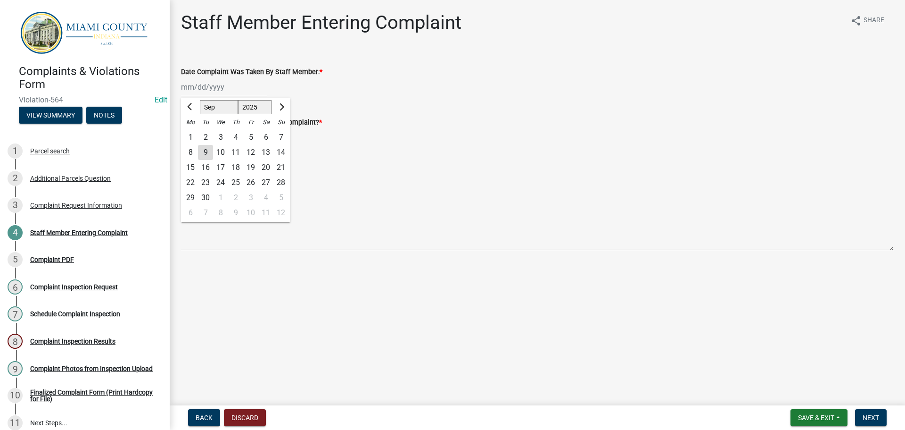
click at [208, 152] on div "9" at bounding box center [205, 152] width 15 height 15
type input "[DATE]"
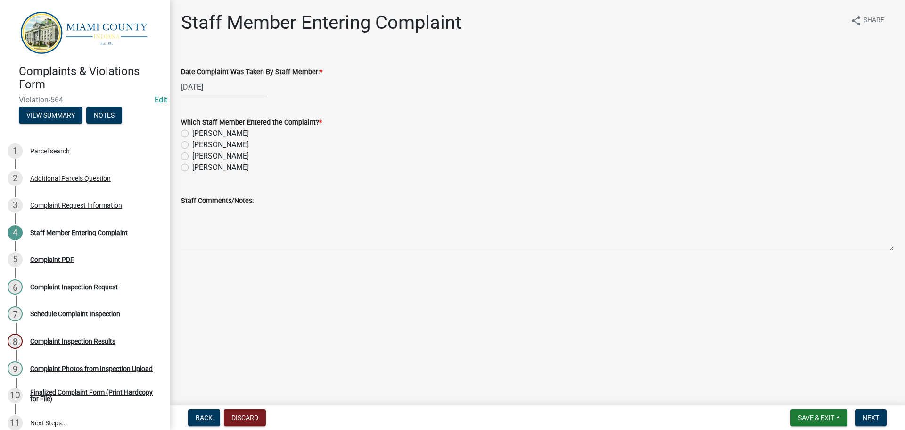
click at [192, 156] on label "[PERSON_NAME]" at bounding box center [220, 155] width 57 height 11
click at [192, 156] on input "[PERSON_NAME]" at bounding box center [195, 153] width 6 height 6
radio input "true"
click at [871, 418] on span "Next" at bounding box center [871, 417] width 17 height 8
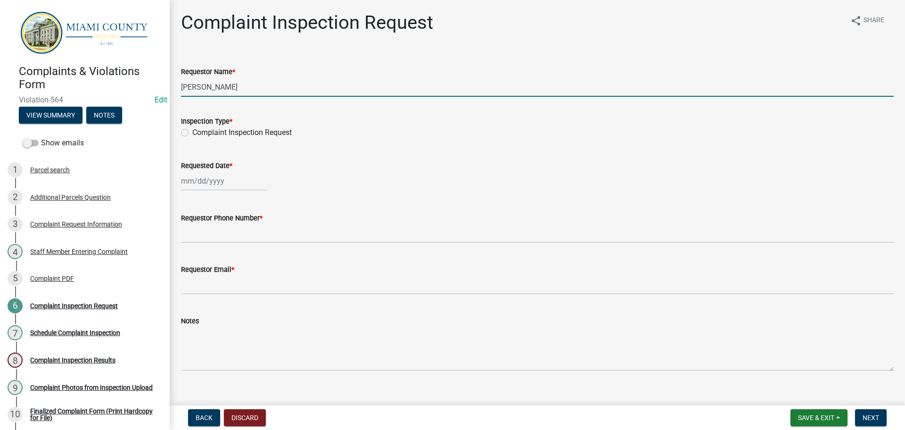
drag, startPoint x: 263, startPoint y: 85, endPoint x: 171, endPoint y: 82, distance: 92.5
click at [171, 82] on div "Complaint Inspection Request share Share Requestor Name * Brooklyn [PERSON_NAME…" at bounding box center [537, 198] width 735 height 375
type input "[PERSON_NAME]"
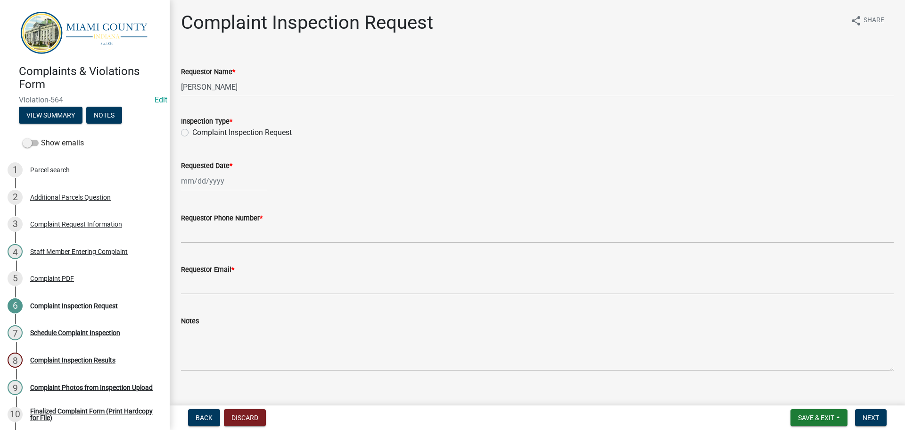
click at [192, 132] on label "Complaint Inspection Request" at bounding box center [241, 132] width 99 height 11
click at [192, 132] on input "Complaint Inspection Request" at bounding box center [195, 130] width 6 height 6
radio input "true"
select select "9"
select select "2025"
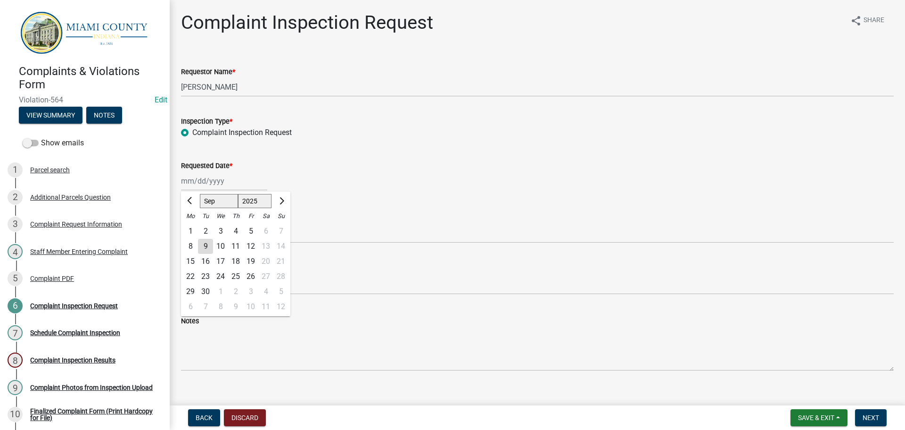
click at [208, 186] on div "[PERSON_NAME] Feb Mar Apr [PERSON_NAME][DATE] Oct Nov [DATE] 1526 1527 1528 152…" at bounding box center [224, 180] width 86 height 19
click at [252, 245] on div "12" at bounding box center [250, 246] width 15 height 15
type input "[DATE]"
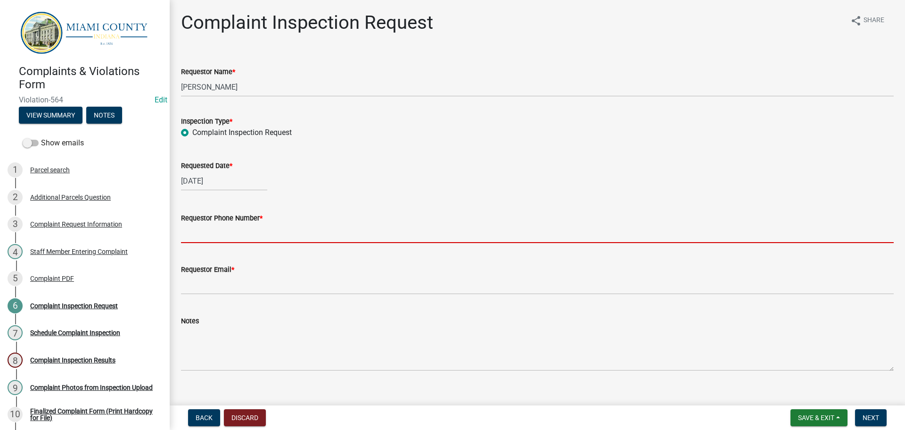
click at [236, 234] on input "Requestor Phone Number *" at bounding box center [537, 232] width 713 height 19
type input "000-000-0000"
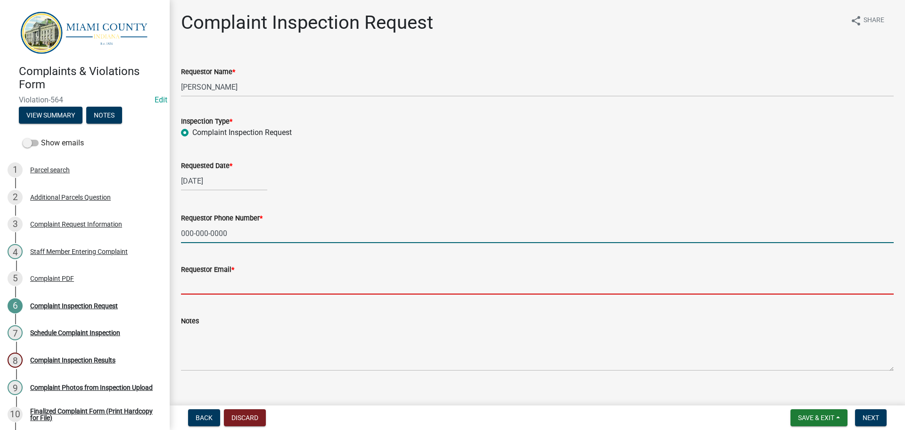
click at [226, 288] on input "Requestor Email *" at bounding box center [537, 284] width 713 height 19
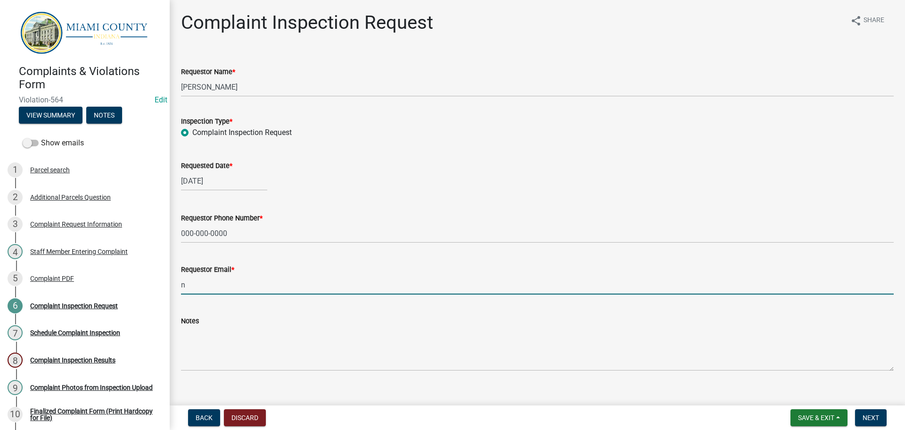
type input "[EMAIL_ADDRESS][DOMAIN_NAME]"
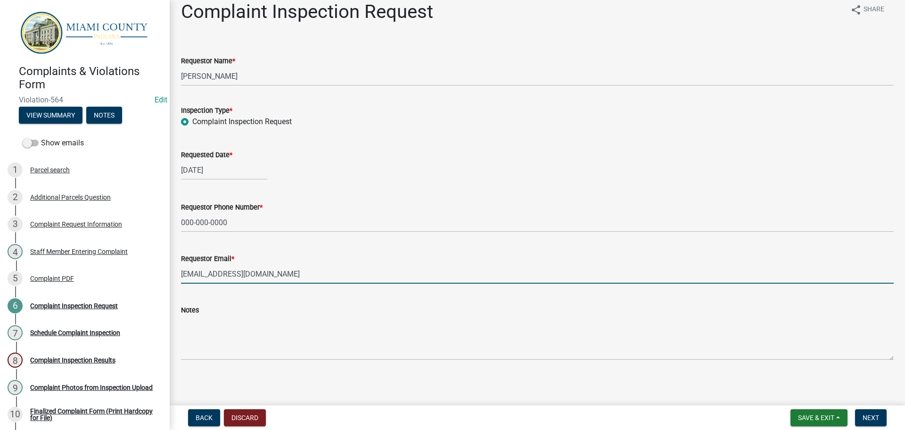
scroll to position [14, 0]
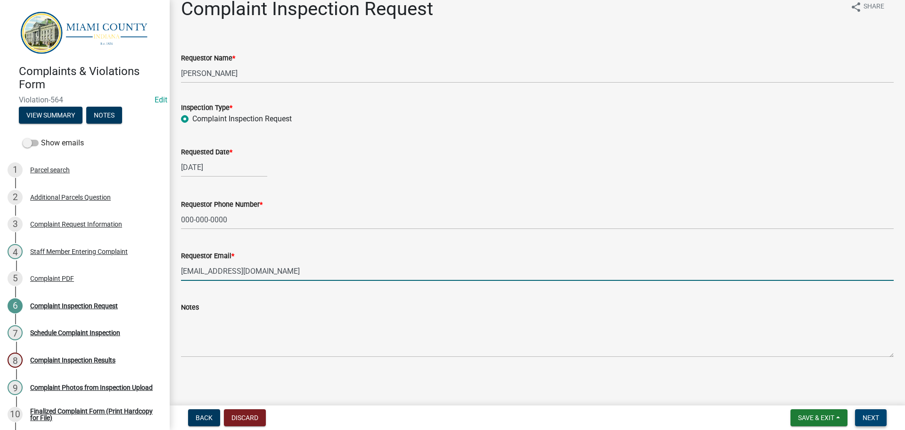
click at [872, 420] on span "Next" at bounding box center [871, 417] width 17 height 8
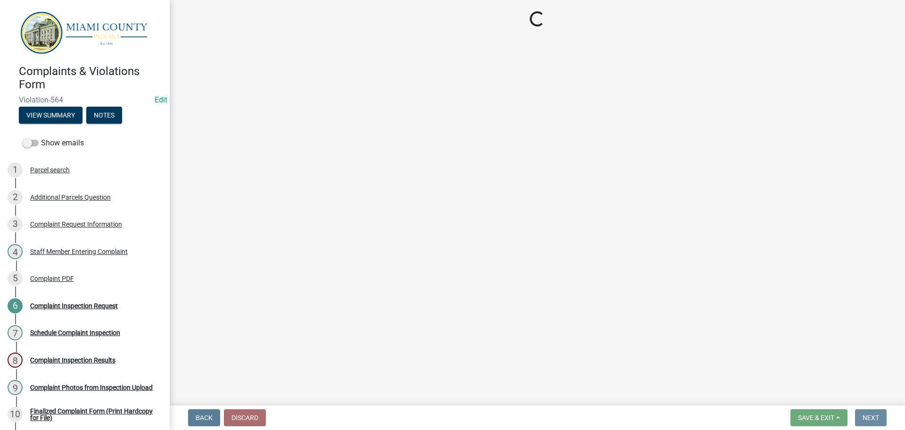
scroll to position [0, 0]
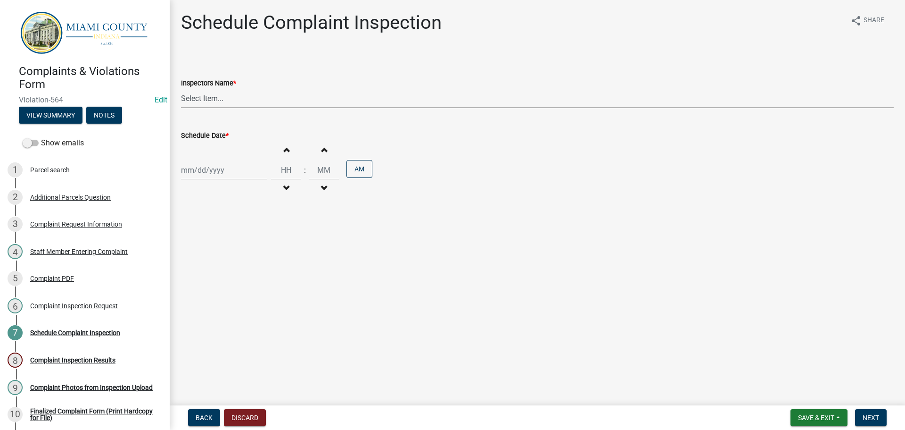
click at [285, 92] on select "Select Item... bmthomas ([PERSON_NAME]) croser ([PERSON_NAME]) [PERSON_NAME] ([…" at bounding box center [537, 98] width 713 height 19
select select "0324ce59-dc13-463c-88f6-21718b6e040a"
click at [181, 89] on select "Select Item... bmthomas ([PERSON_NAME]) croser ([PERSON_NAME]) [PERSON_NAME] ([…" at bounding box center [537, 98] width 713 height 19
click at [227, 164] on div at bounding box center [224, 169] width 86 height 19
select select "9"
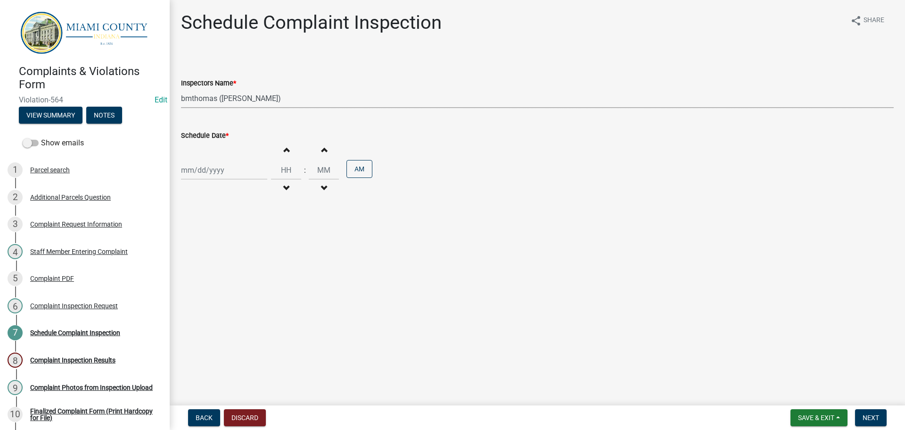
select select "2025"
click at [249, 238] on div "12" at bounding box center [250, 235] width 15 height 15
type input "[DATE]"
click at [322, 149] on button "Increment minutes" at bounding box center [324, 149] width 20 height 17
type input "12"
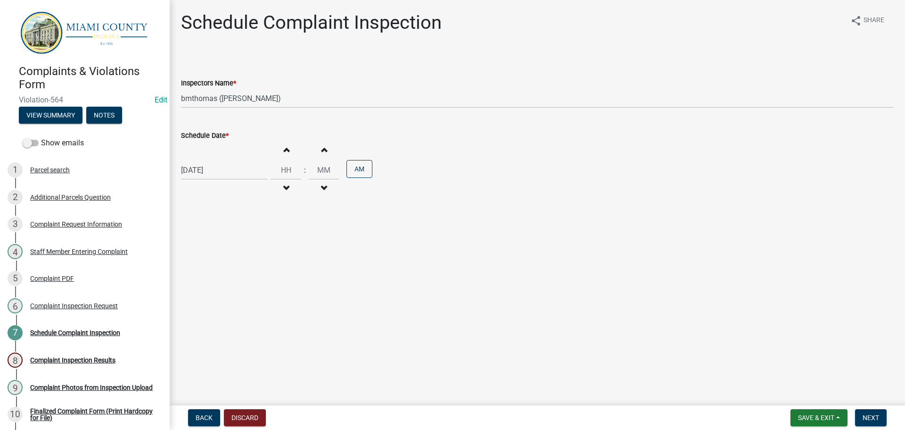
type input "01"
click at [872, 414] on span "Next" at bounding box center [871, 417] width 17 height 8
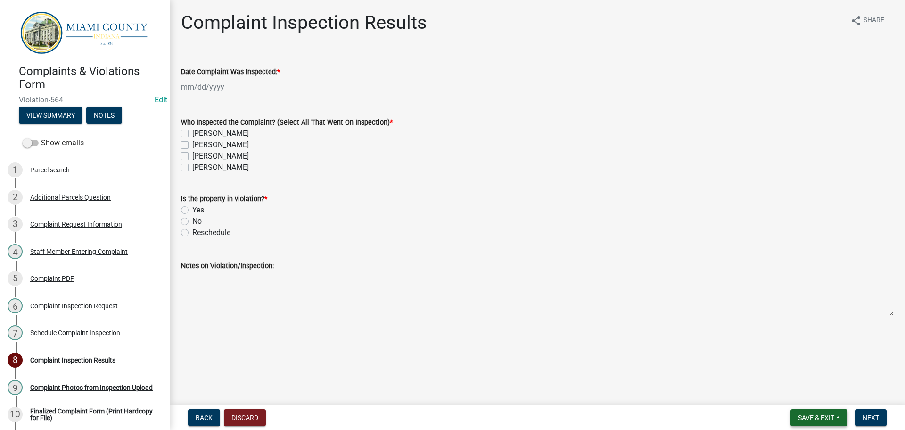
click at [817, 417] on span "Save & Exit" at bounding box center [816, 417] width 36 height 8
click at [795, 388] on button "Save & Exit" at bounding box center [809, 392] width 75 height 23
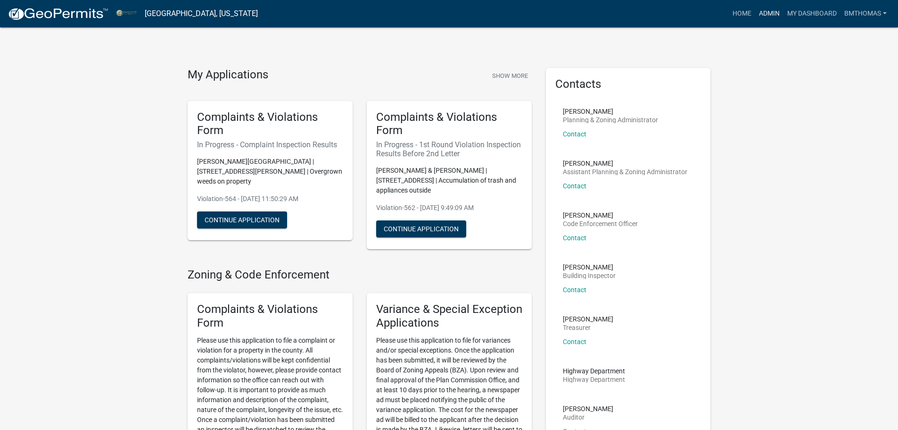
click at [760, 8] on link "Admin" at bounding box center [769, 14] width 28 height 18
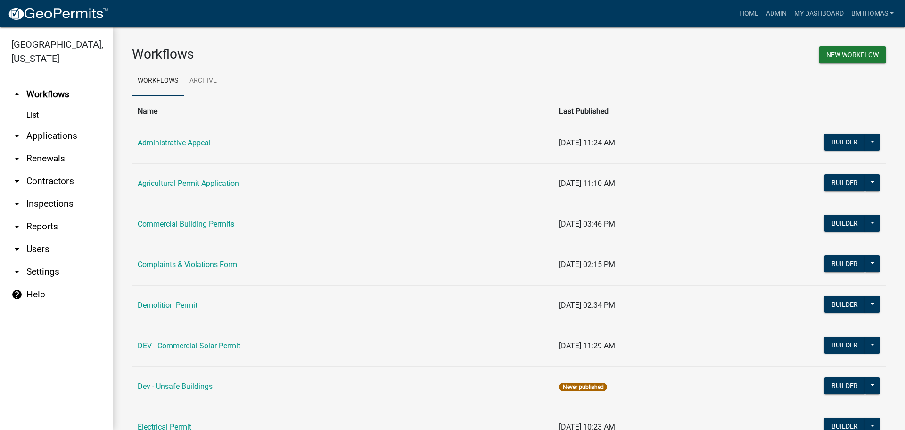
click at [47, 192] on link "arrow_drop_down Inspections" at bounding box center [56, 203] width 113 height 23
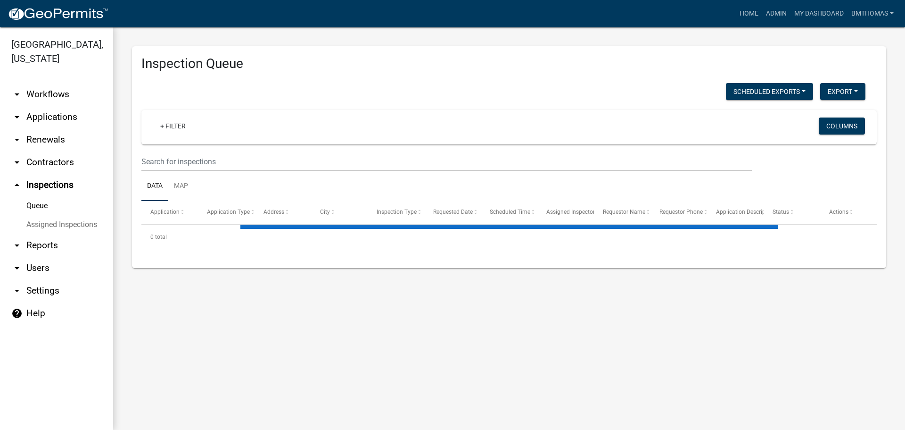
click at [41, 215] on link "Assigned Inspections" at bounding box center [56, 224] width 113 height 19
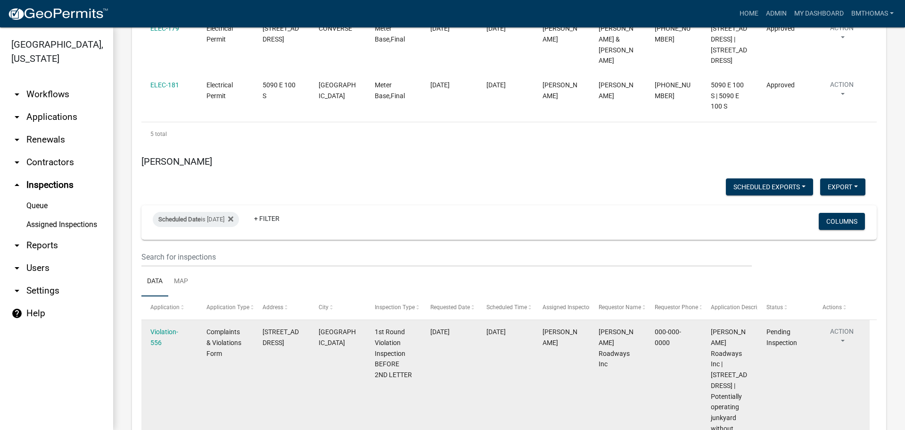
scroll to position [5911, 0]
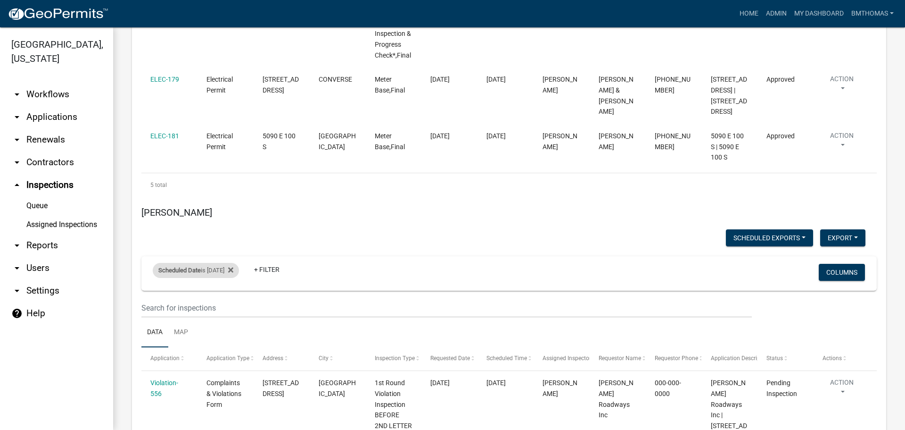
click at [213, 263] on div "Scheduled Date is [DATE]" at bounding box center [196, 270] width 86 height 15
click at [239, 196] on div "is [DATE] range Done" at bounding box center [203, 208] width 77 height 66
click at [230, 197] on input "[DATE]" at bounding box center [204, 198] width 66 height 19
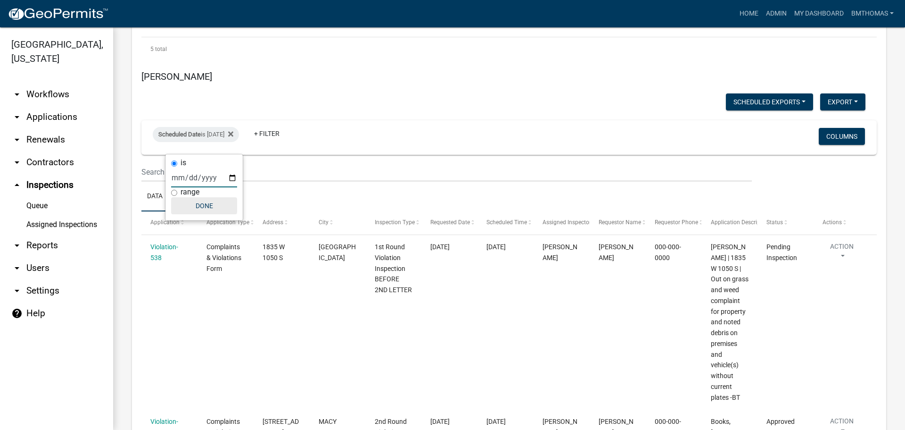
scroll to position [5916, 0]
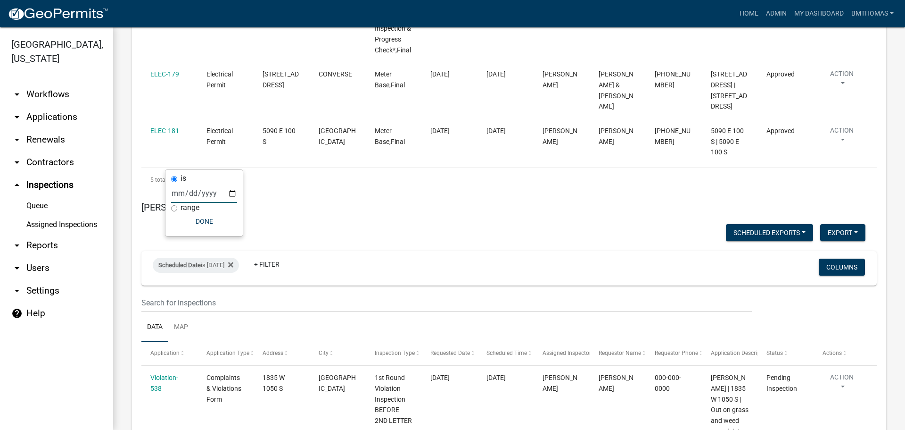
click at [235, 192] on input "[DATE]" at bounding box center [204, 192] width 66 height 19
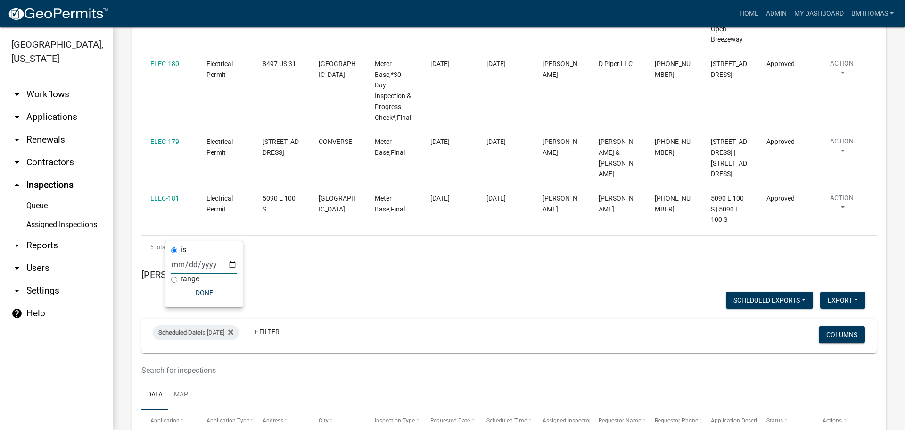
scroll to position [5845, 0]
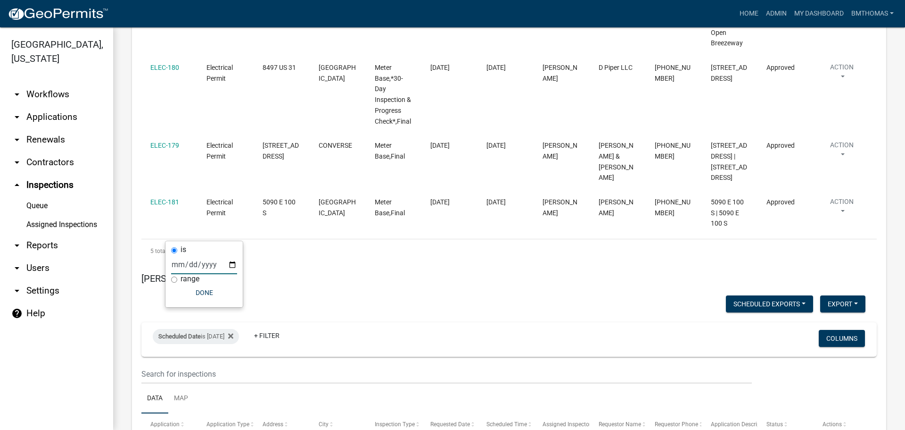
click at [229, 263] on input "[DATE]" at bounding box center [204, 264] width 66 height 19
type input "[DATE]"
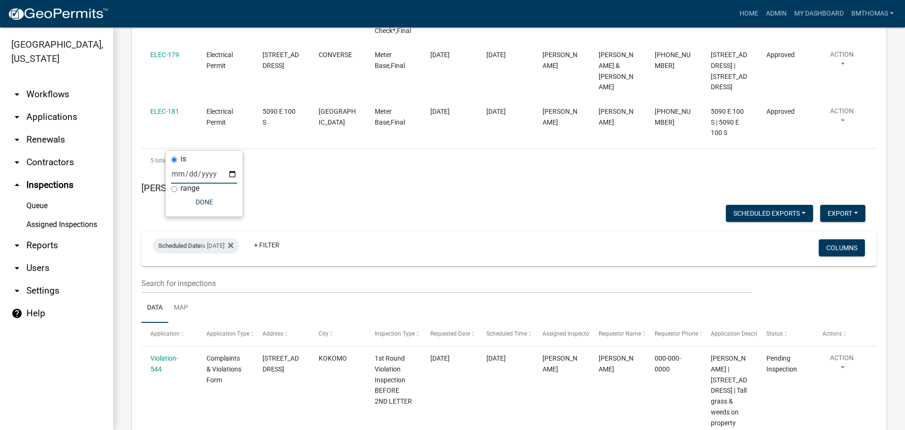
scroll to position [5841, 0]
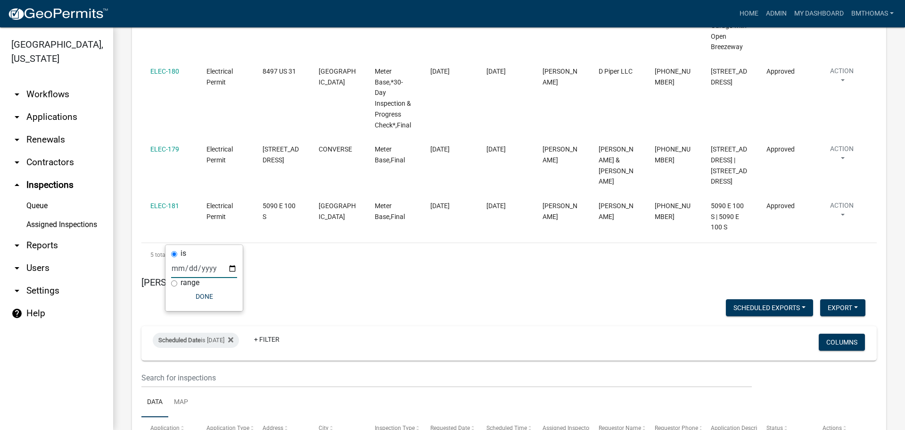
click at [229, 268] on input "[DATE]" at bounding box center [204, 267] width 66 height 19
